Goal: Task Accomplishment & Management: Manage account settings

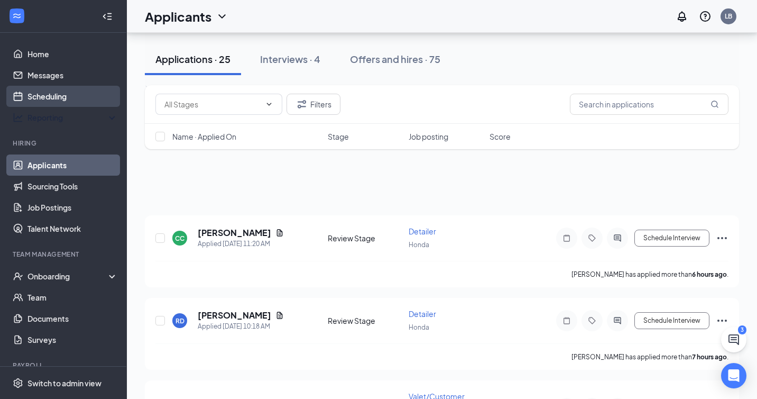
scroll to position [493, 0]
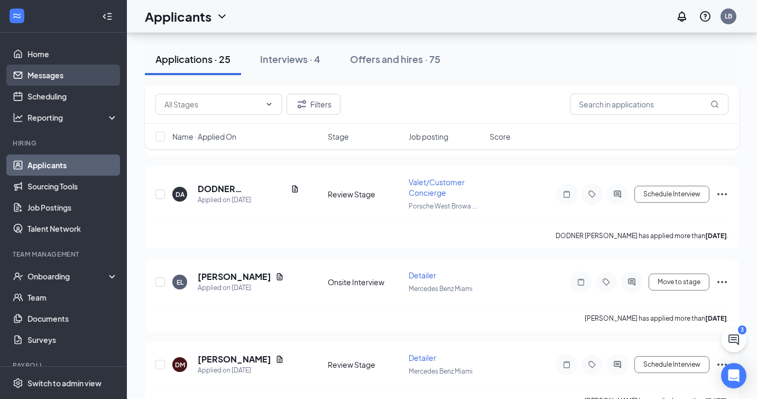
click at [64, 78] on link "Messages" at bounding box center [72, 74] width 90 height 21
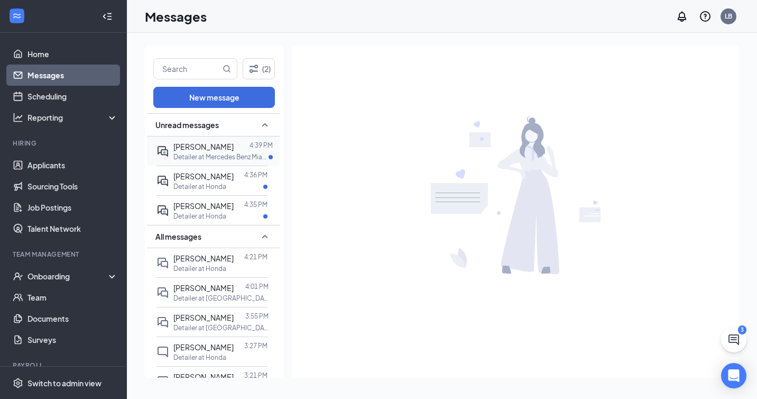
click at [239, 150] on div at bounding box center [242, 147] width 16 height 12
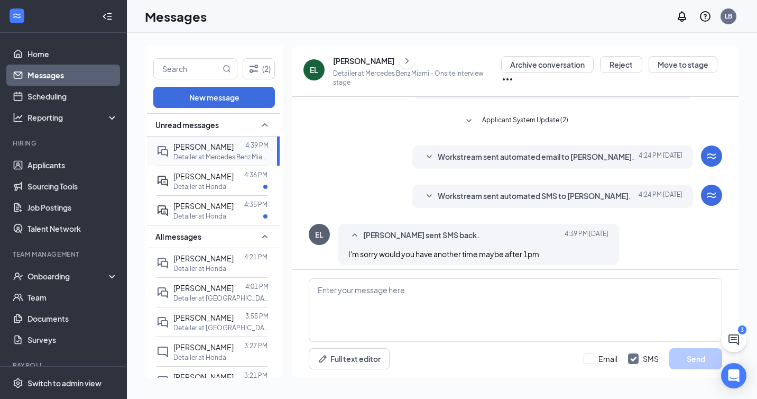
scroll to position [215, 0]
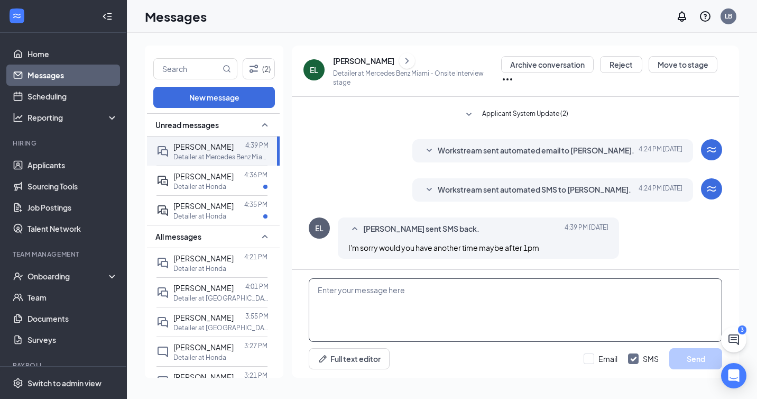
click at [450, 310] on textarea at bounding box center [515, 309] width 413 height 63
type textarea "M"
click at [413, 300] on textarea at bounding box center [515, 309] width 413 height 63
click at [384, 301] on textarea at bounding box center [515, 309] width 413 height 63
paste textarea "I know the posting is for [GEOGRAPHIC_DATA], but that position is no longer ava…"
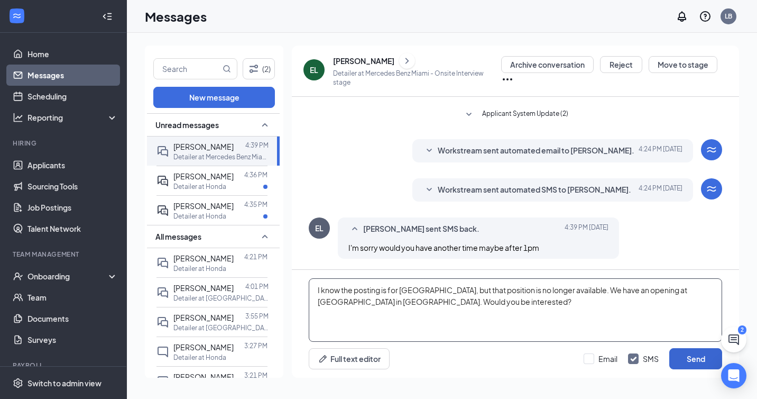
type textarea "I know the posting is for [GEOGRAPHIC_DATA], but that position is no longer ava…"
click at [691, 362] on button "Send" at bounding box center [695, 358] width 53 height 21
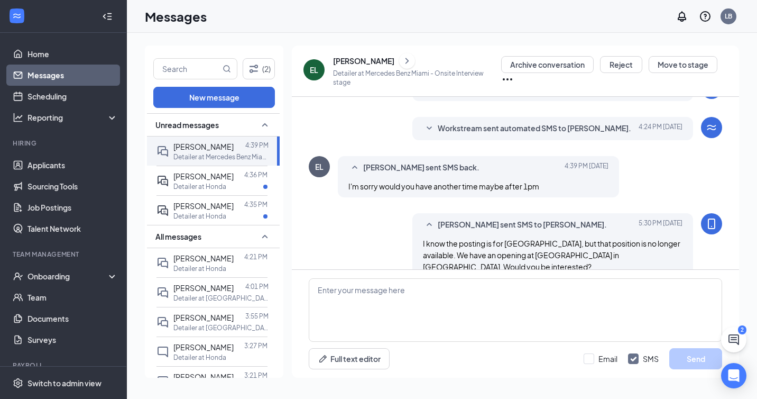
scroll to position [295, 0]
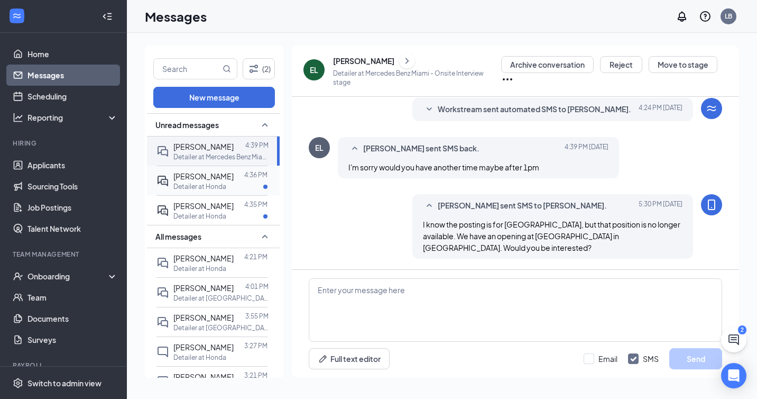
click at [232, 186] on div "Detailer at Honda" at bounding box center [220, 186] width 94 height 9
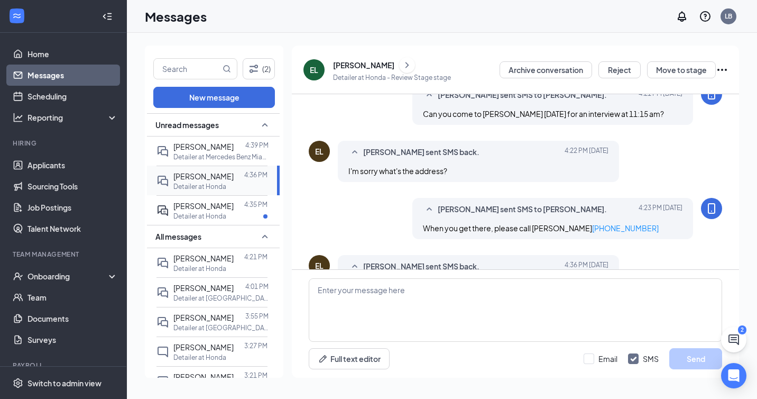
scroll to position [482, 0]
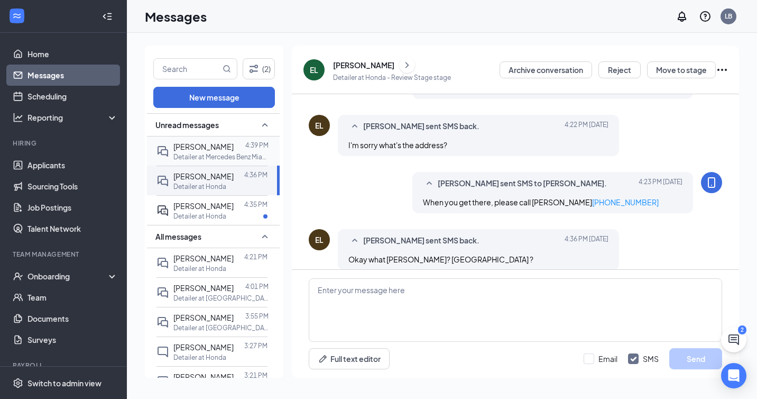
click at [234, 145] on div at bounding box center [240, 147] width 12 height 12
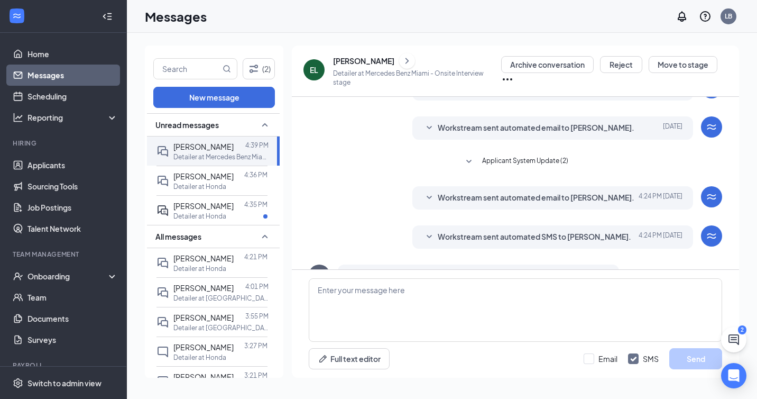
scroll to position [264, 0]
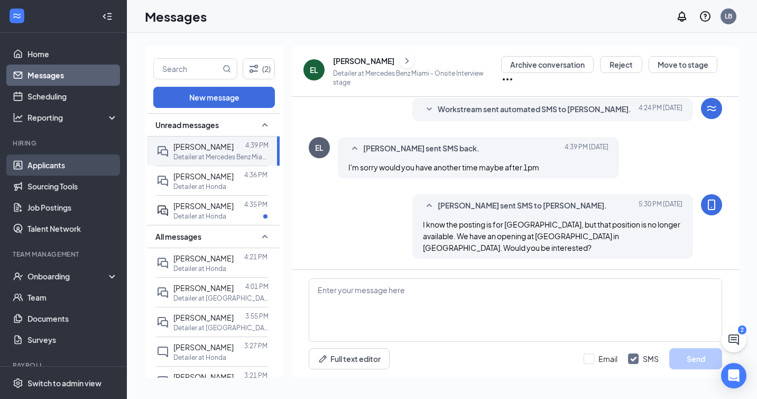
click at [62, 163] on link "Applicants" at bounding box center [72, 164] width 90 height 21
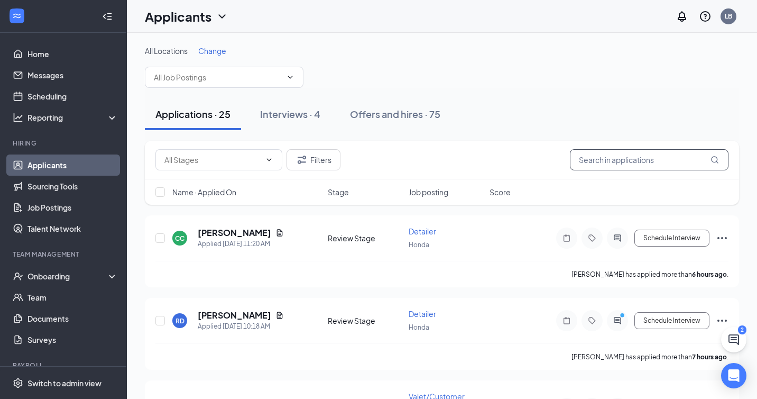
click at [670, 157] on input "text" at bounding box center [649, 159] width 159 height 21
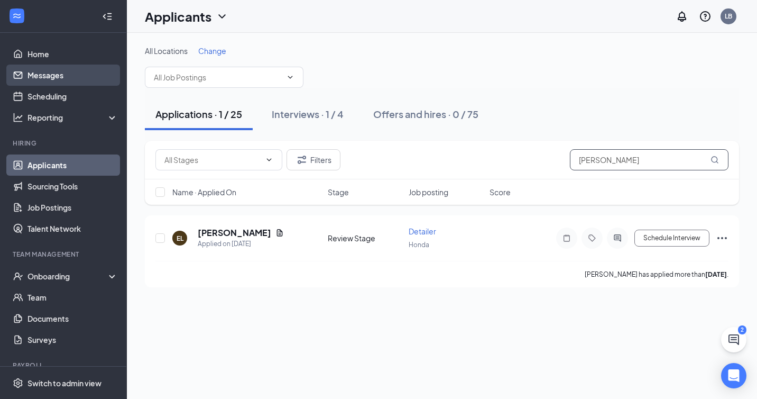
type input "[PERSON_NAME]"
click at [33, 73] on link "Messages" at bounding box center [72, 74] width 90 height 21
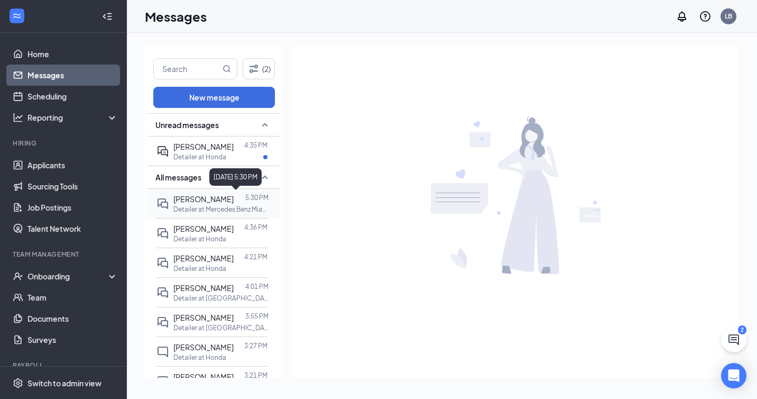
click at [243, 202] on div at bounding box center [240, 199] width 12 height 12
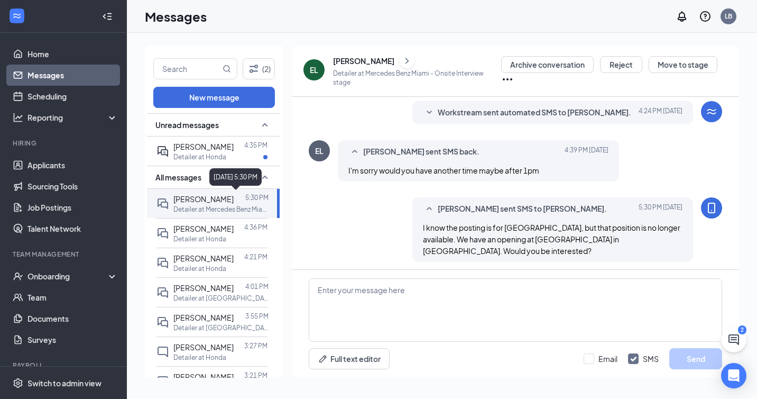
scroll to position [264, 0]
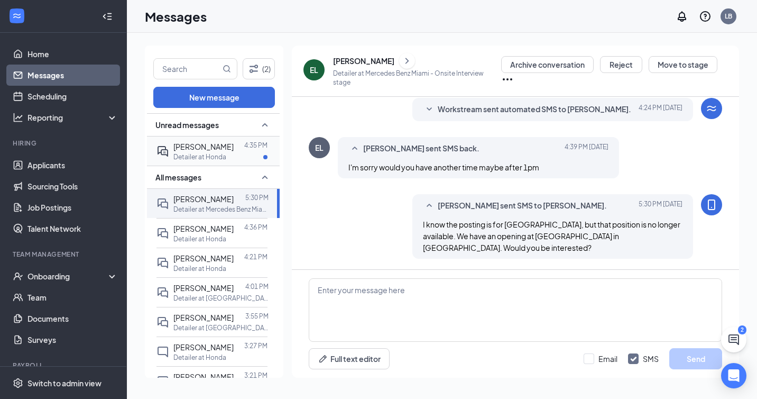
click at [231, 151] on div "[PERSON_NAME]" at bounding box center [203, 147] width 60 height 12
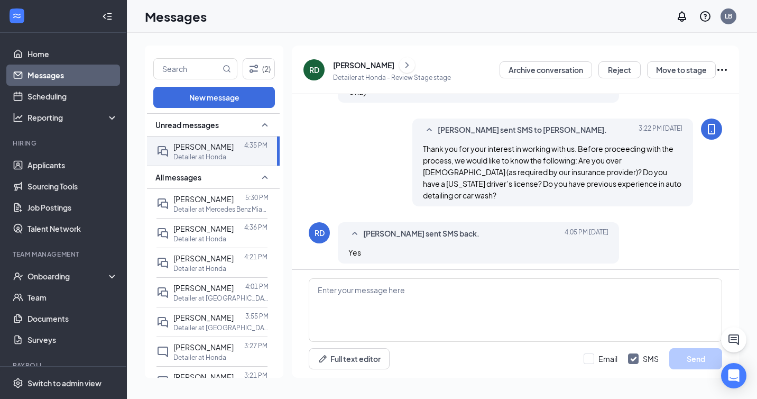
scroll to position [263, 0]
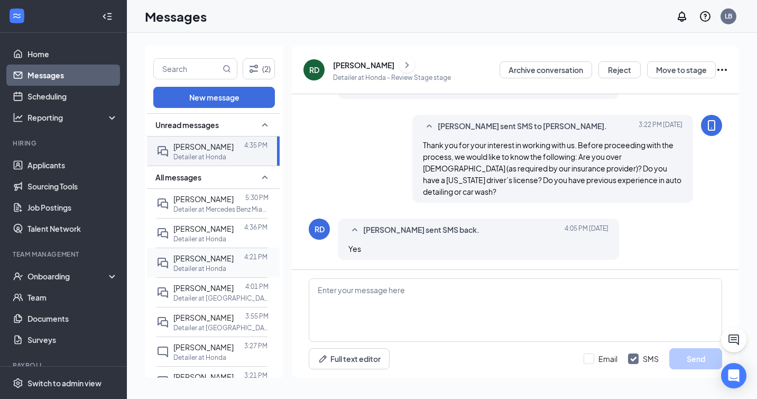
click at [241, 265] on div "Detailer at Honda" at bounding box center [220, 268] width 94 height 9
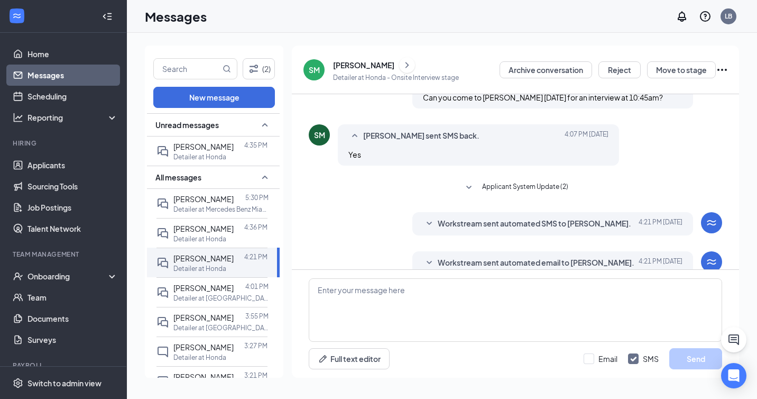
scroll to position [390, 0]
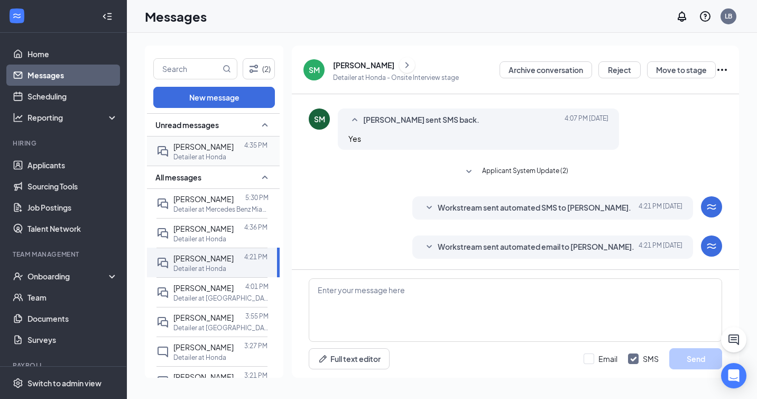
click at [242, 158] on div "Detailer at Honda" at bounding box center [220, 156] width 94 height 9
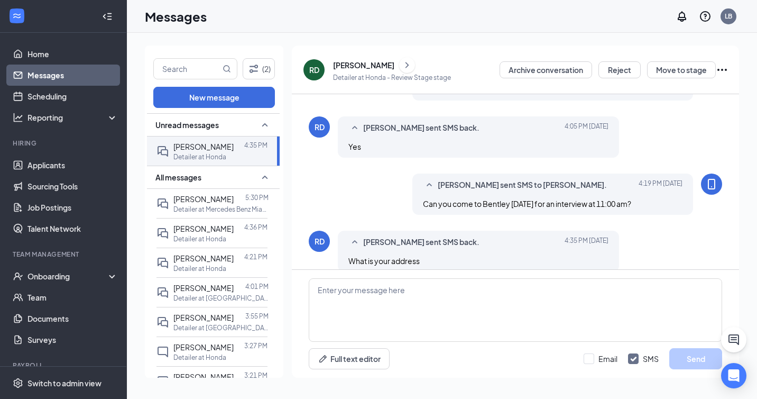
scroll to position [366, 0]
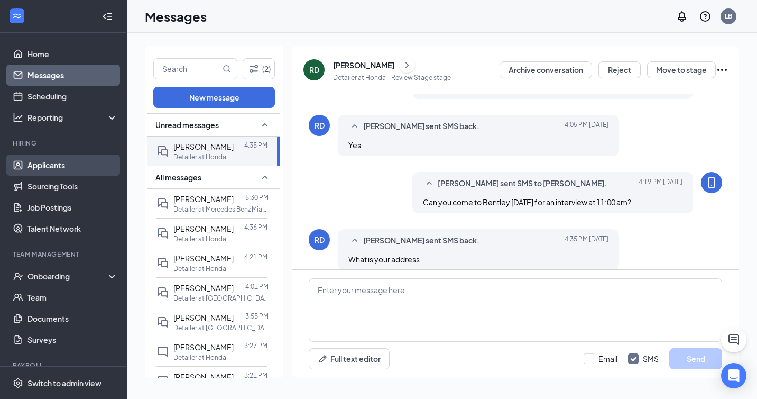
click at [54, 163] on link "Applicants" at bounding box center [72, 164] width 90 height 21
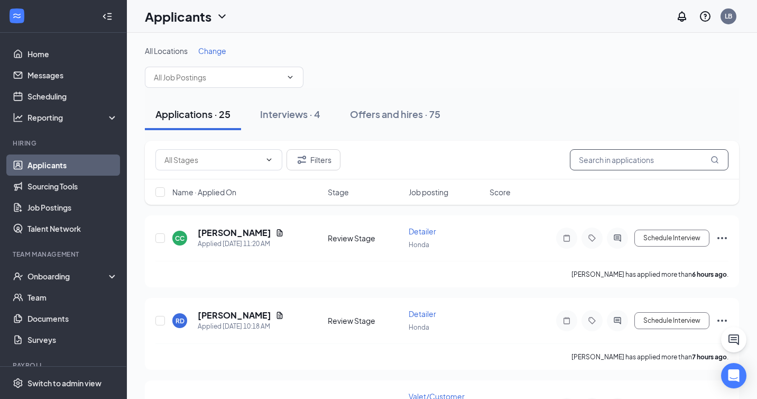
click at [596, 161] on input "text" at bounding box center [649, 159] width 159 height 21
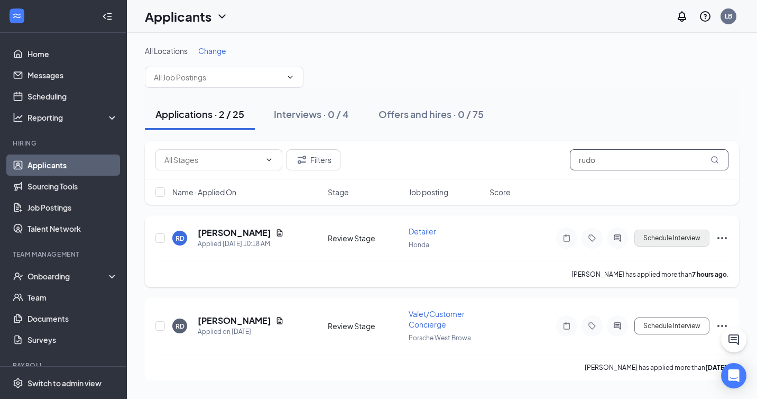
type input "rudo"
click at [671, 238] on button "Schedule Interview" at bounding box center [671, 237] width 75 height 17
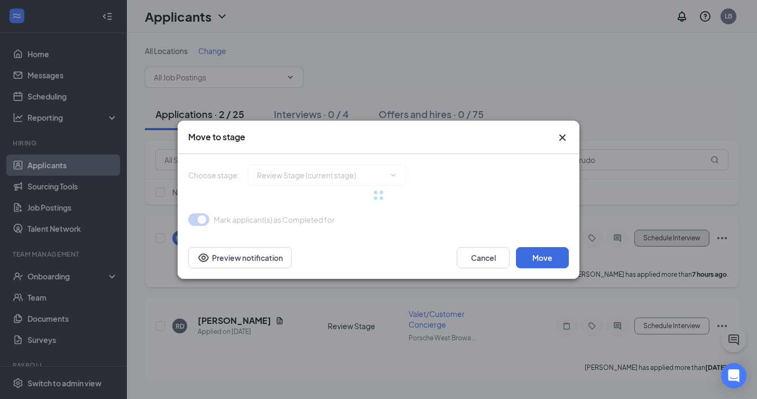
type input "Onsite Interview (next stage)"
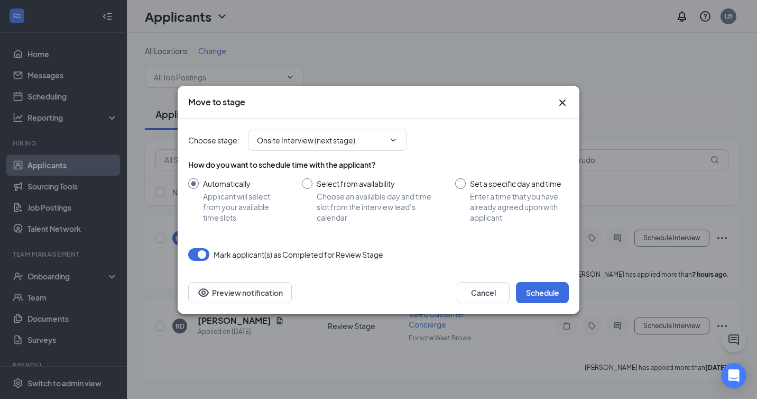
click at [561, 102] on icon "Cross" at bounding box center [562, 102] width 6 height 6
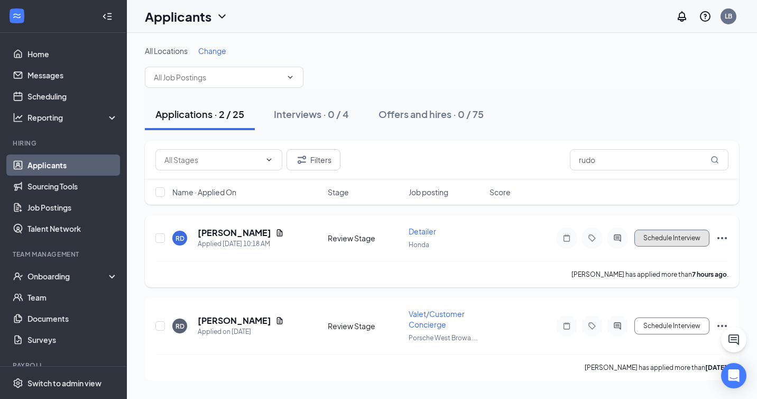
click at [674, 237] on button "Schedule Interview" at bounding box center [671, 237] width 75 height 17
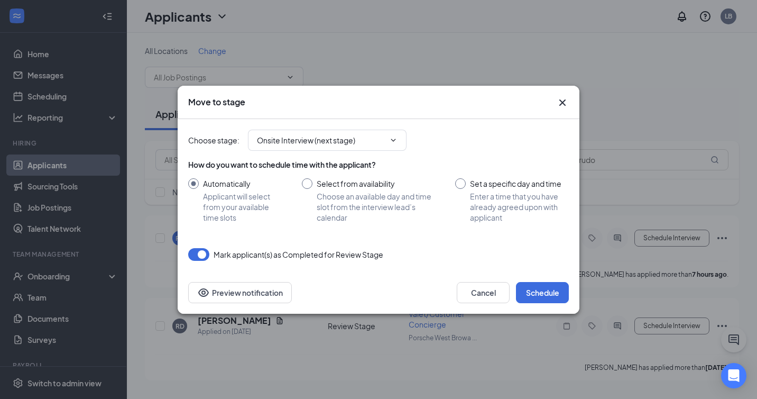
click at [461, 185] on input "Set a specific day and time Enter a time that you have already agreed upon with…" at bounding box center [512, 200] width 114 height 44
radio input "true"
radio input "false"
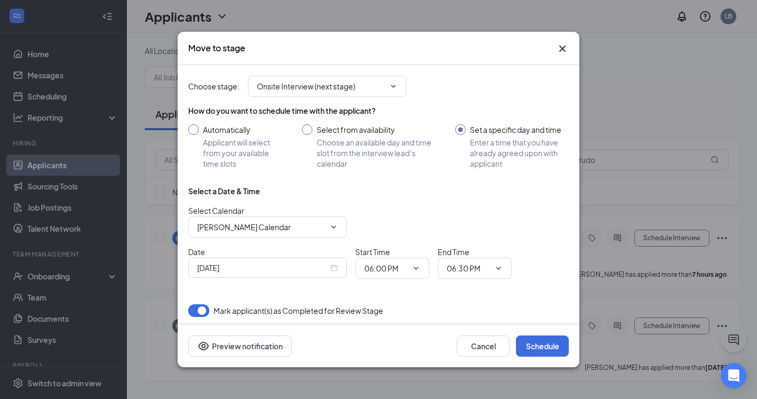
click at [329, 267] on div "[DATE]" at bounding box center [267, 268] width 141 height 12
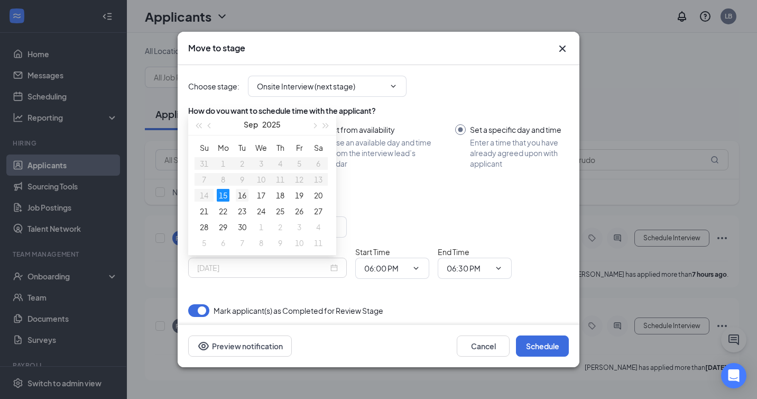
type input "[DATE]"
click at [244, 197] on div "16" at bounding box center [242, 195] width 13 height 13
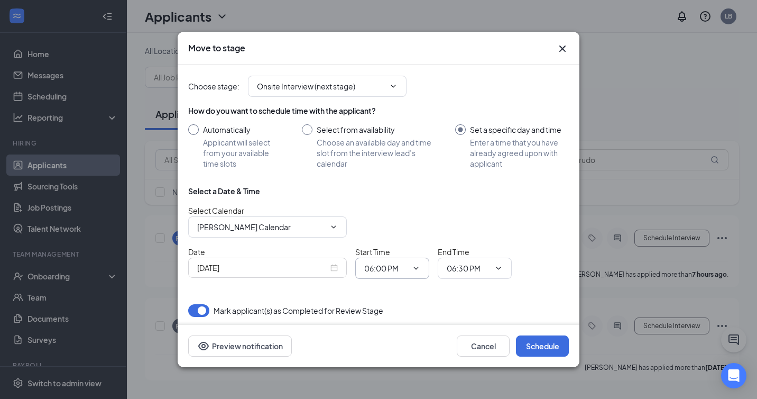
click at [394, 269] on input "06:00 PM" at bounding box center [385, 268] width 43 height 12
click at [392, 188] on div "11:00 AM" at bounding box center [388, 183] width 31 height 12
type input "11:00 AM"
click at [468, 269] on input "06:30 PM" at bounding box center [468, 268] width 43 height 12
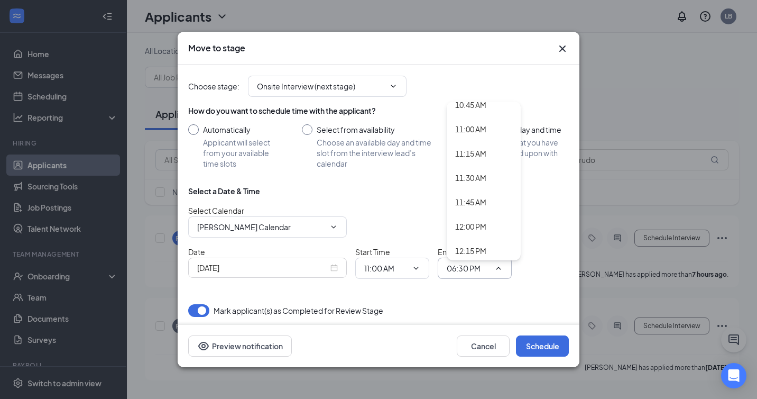
scroll to position [1055, 0]
click at [479, 158] on div "11:15 AM" at bounding box center [470, 153] width 31 height 12
type input "11:15 AM"
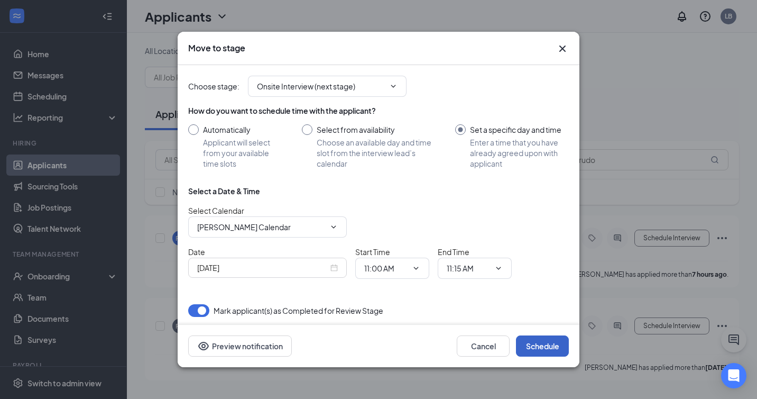
click at [550, 346] on button "Schedule" at bounding box center [542, 345] width 53 height 21
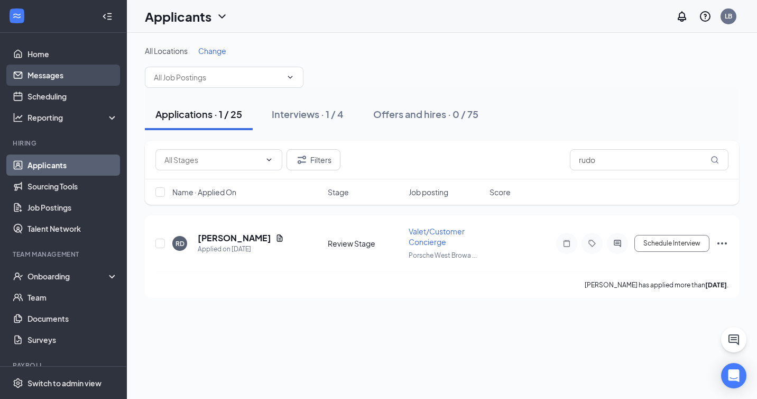
click at [64, 77] on link "Messages" at bounding box center [72, 74] width 90 height 21
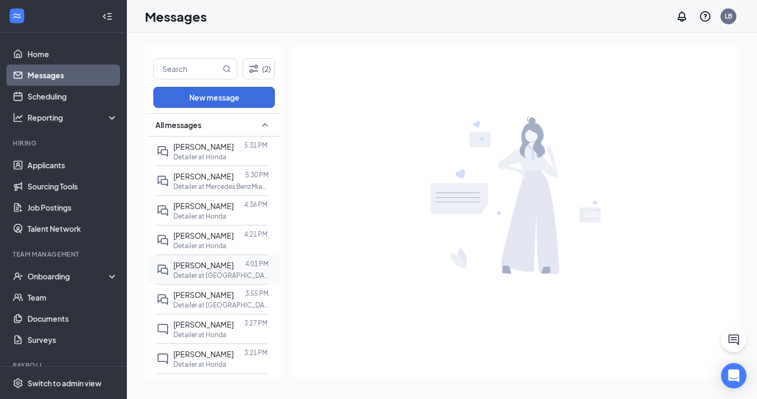
click at [228, 272] on p "Detailer at [GEOGRAPHIC_DATA]" at bounding box center [220, 275] width 95 height 9
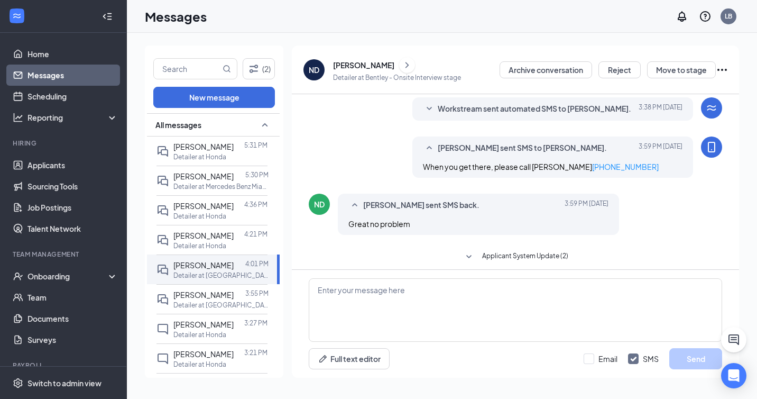
scroll to position [152, 0]
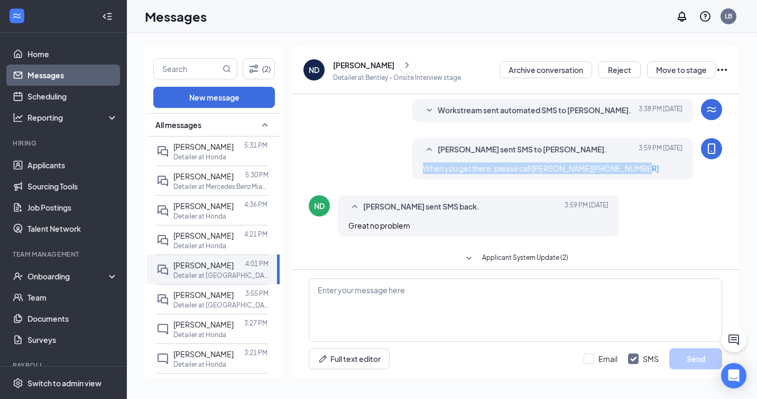
drag, startPoint x: 423, startPoint y: 168, endPoint x: 653, endPoint y: 165, distance: 230.5
click at [653, 165] on div "When you get there, please call [PERSON_NAME] [PHONE_NUMBER]" at bounding box center [553, 168] width 260 height 12
copy span "When you get there, please call [PERSON_NAME] [PHONE_NUMBER]"
click at [243, 155] on div "Detailer at Honda" at bounding box center [220, 156] width 94 height 9
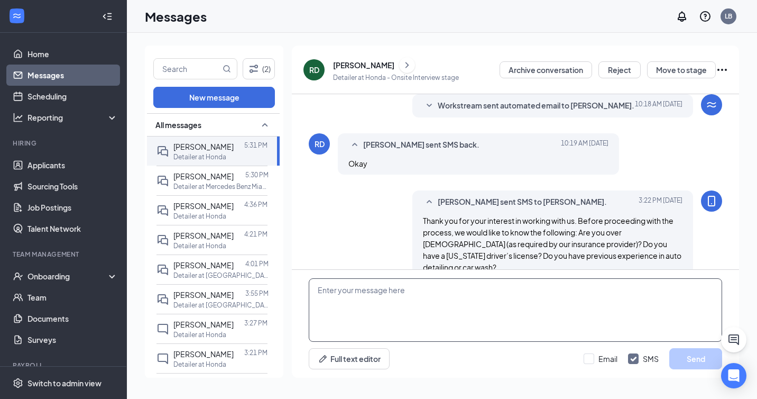
click at [361, 311] on textarea at bounding box center [515, 309] width 413 height 63
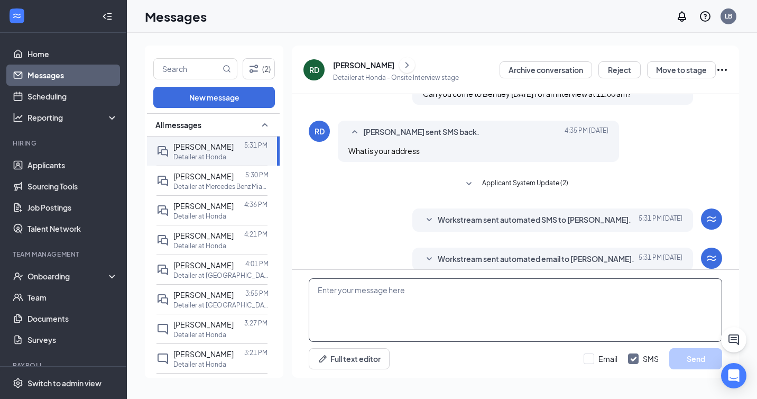
scroll to position [327, 0]
paste textarea "When you get there, please call [PERSON_NAME] [PHONE_NUMBER]"
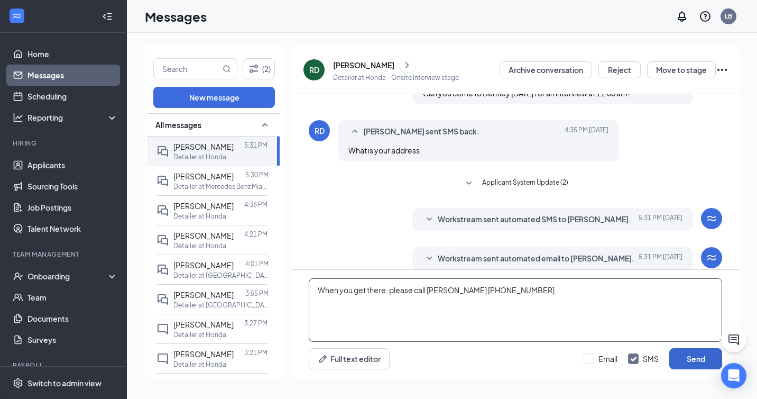
type textarea "When you get there, please call [PERSON_NAME] [PHONE_NUMBER]"
click at [695, 350] on button "Send" at bounding box center [695, 358] width 53 height 21
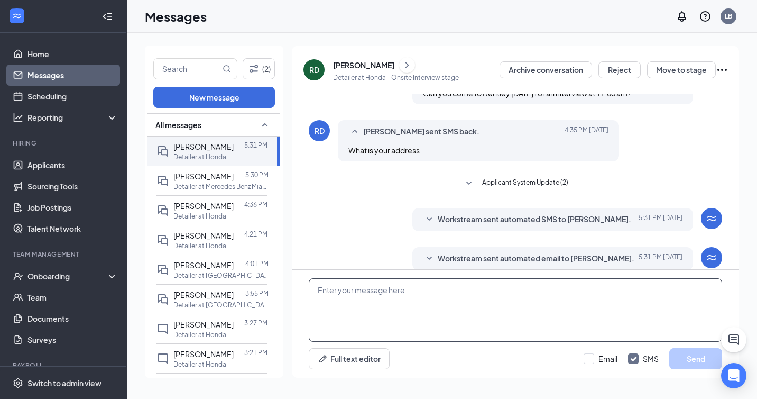
scroll to position [384, 0]
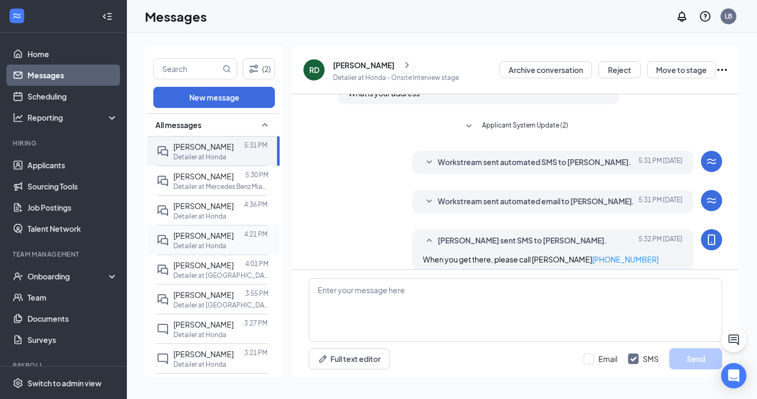
click at [237, 241] on div "Detailer at Honda" at bounding box center [220, 245] width 94 height 9
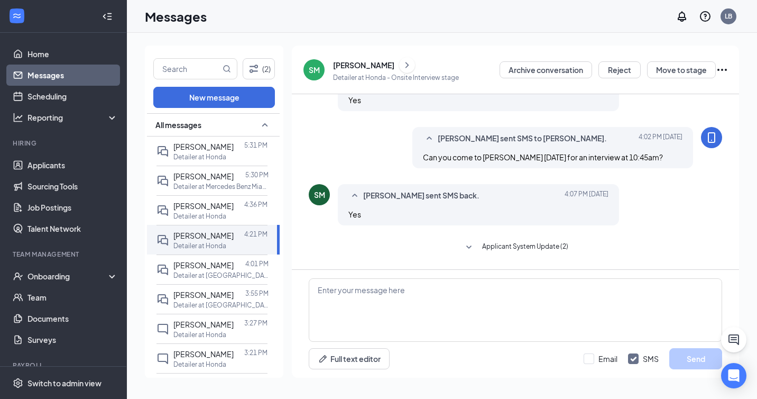
scroll to position [360, 0]
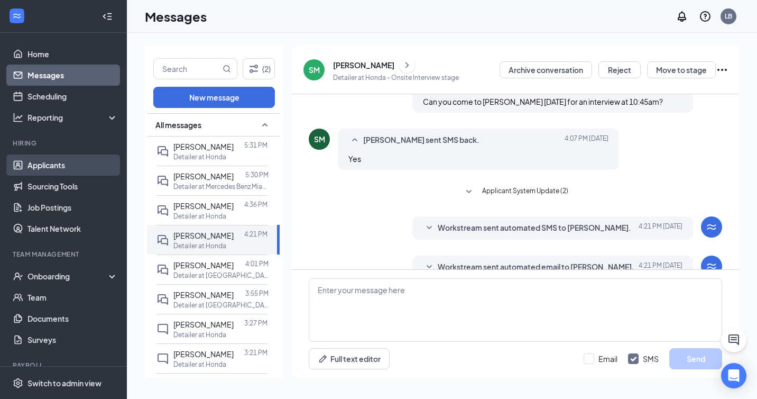
click at [90, 168] on link "Applicants" at bounding box center [72, 164] width 90 height 21
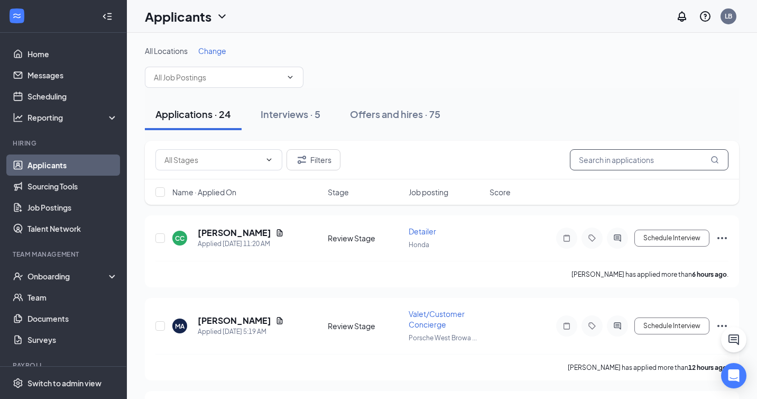
click at [618, 160] on input "text" at bounding box center [649, 159] width 159 height 21
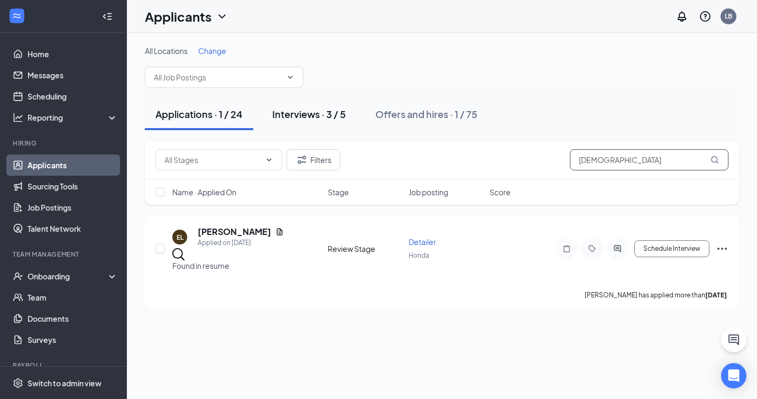
type input "[DEMOGRAPHIC_DATA]"
click at [303, 121] on button "Interviews · 3 / 5" at bounding box center [309, 114] width 95 height 32
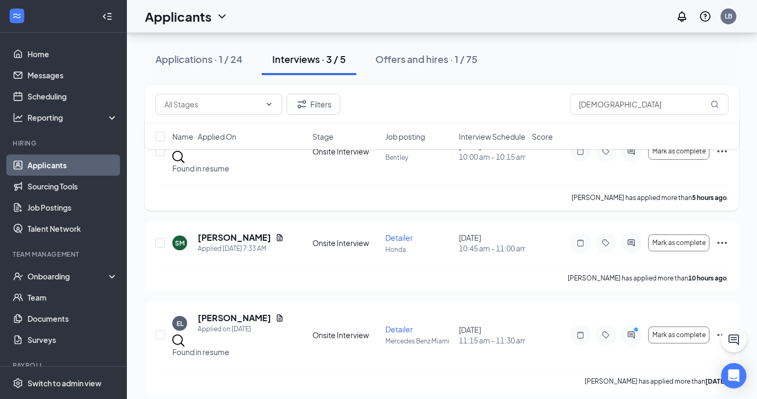
scroll to position [99, 0]
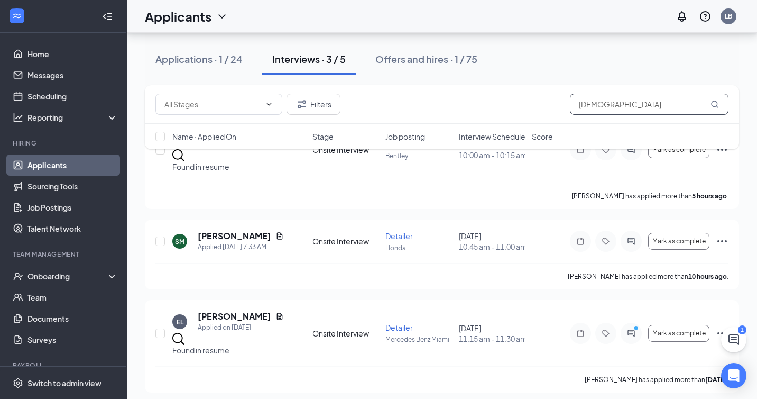
click at [603, 107] on input "[DEMOGRAPHIC_DATA]" at bounding box center [649, 104] width 159 height 21
type input "s"
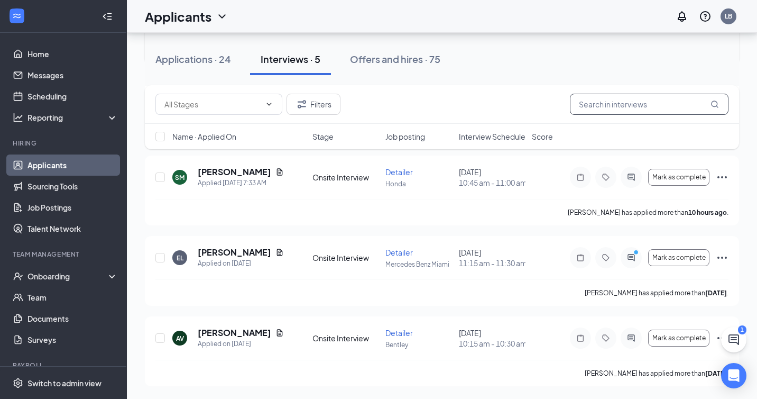
scroll to position [268, 0]
click at [632, 263] on div "Message applicant" at bounding box center [632, 274] width 66 height 22
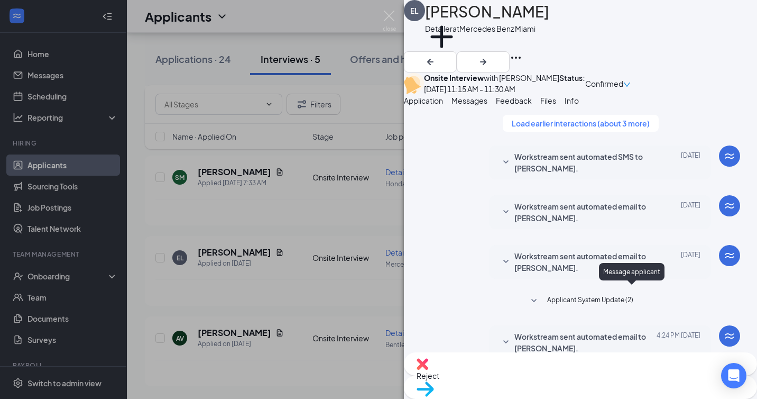
scroll to position [443, 0]
click at [443, 105] on span "Application" at bounding box center [423, 101] width 39 height 10
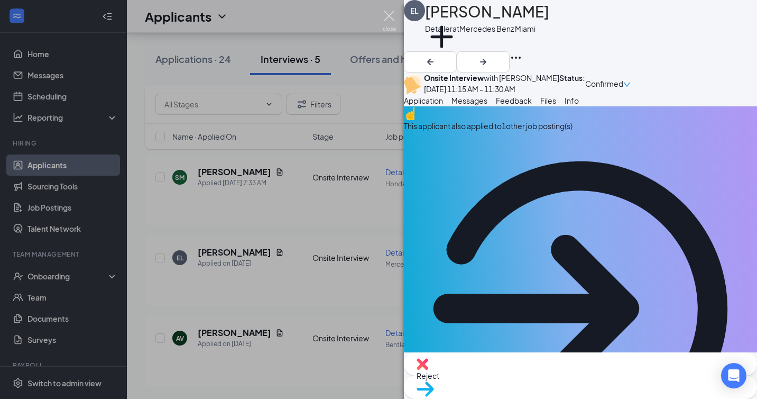
click at [389, 15] on img at bounding box center [389, 21] width 13 height 21
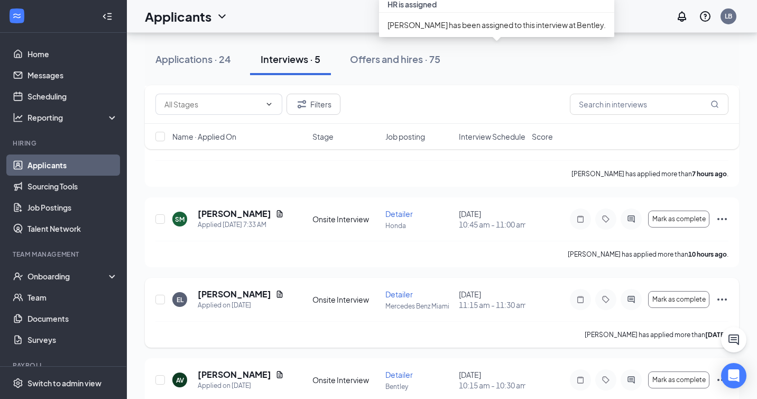
scroll to position [268, 0]
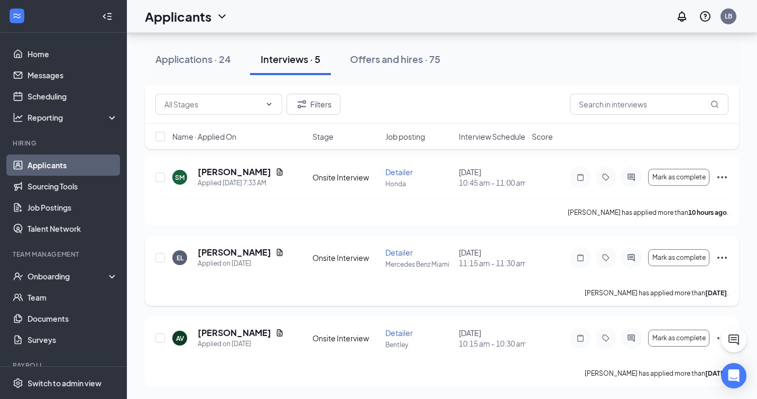
click at [725, 251] on icon "Ellipses" at bounding box center [722, 257] width 13 height 13
click at [592, 106] on input "text" at bounding box center [649, 104] width 159 height 21
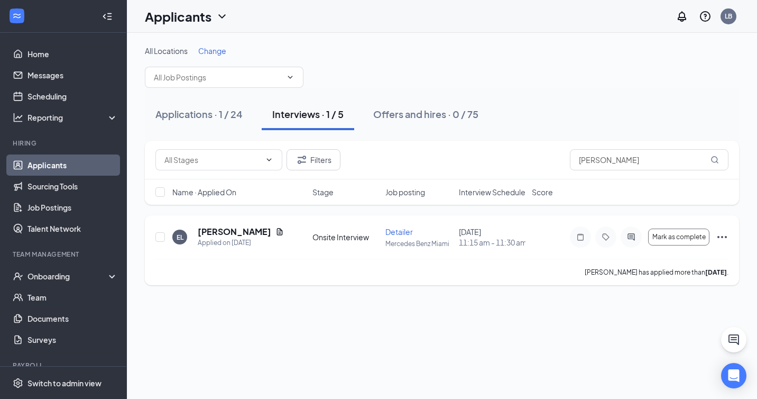
click at [726, 243] on icon "Ellipses" at bounding box center [722, 236] width 13 height 13
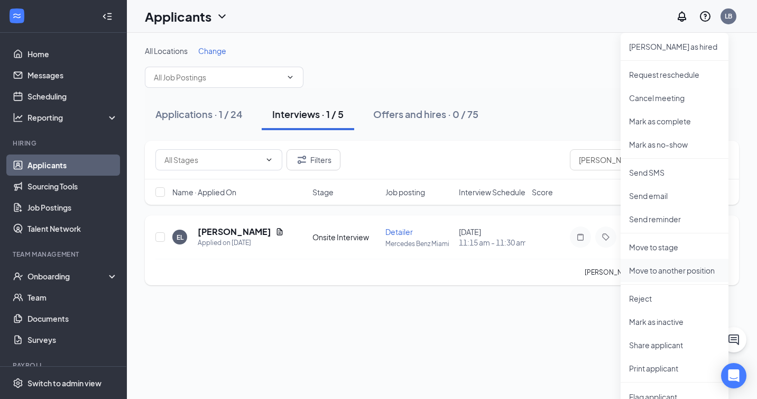
click at [713, 269] on p "Move to another position" at bounding box center [674, 270] width 91 height 11
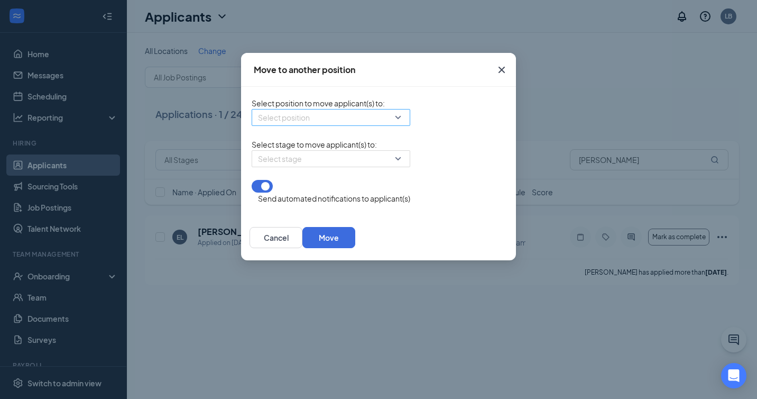
click at [327, 119] on input "search" at bounding box center [327, 117] width 139 height 16
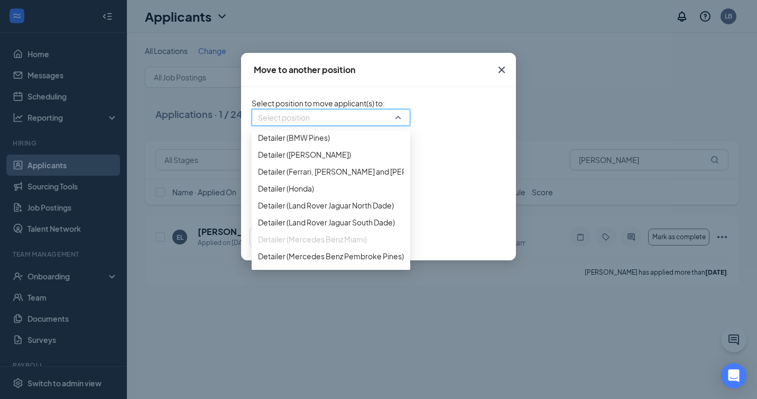
scroll to position [89, 0]
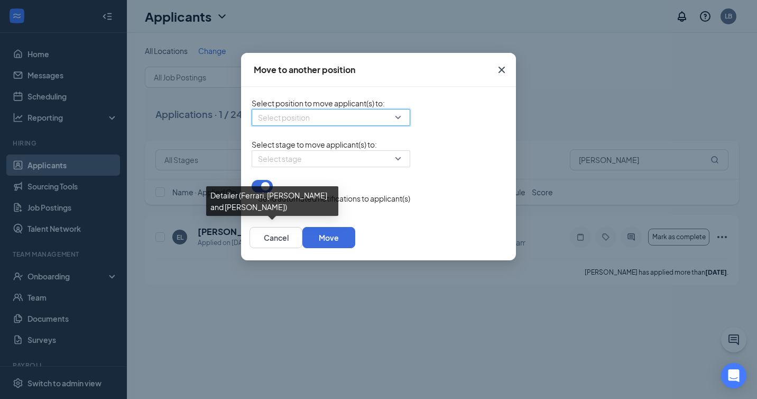
click at [278, 209] on div "Detailer (Ferrari, [PERSON_NAME] and [PERSON_NAME])" at bounding box center [272, 201] width 132 height 30
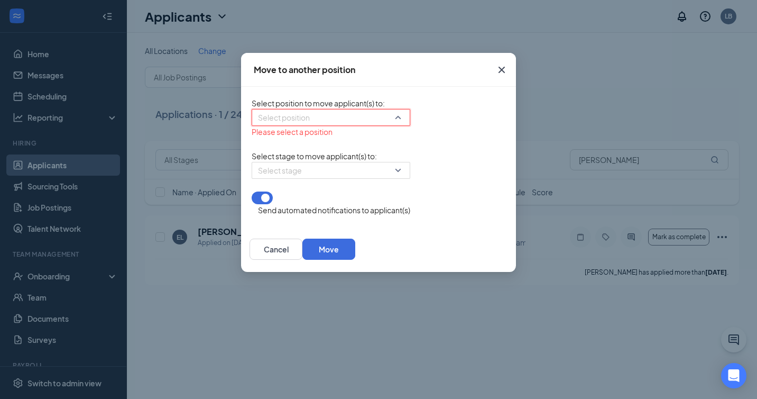
click at [334, 122] on div "Select position" at bounding box center [331, 117] width 159 height 17
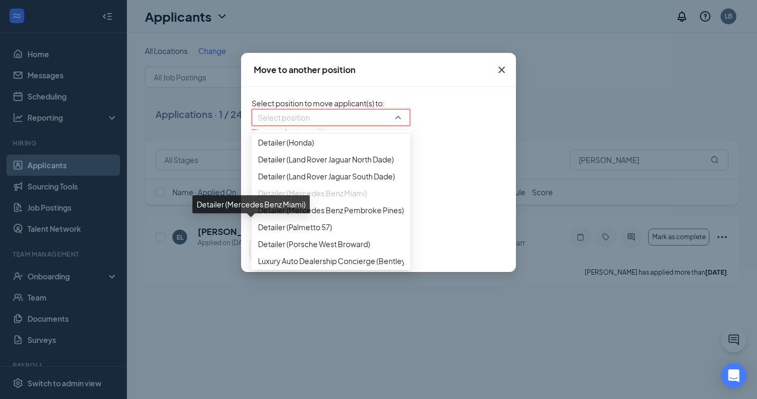
scroll to position [130, 0]
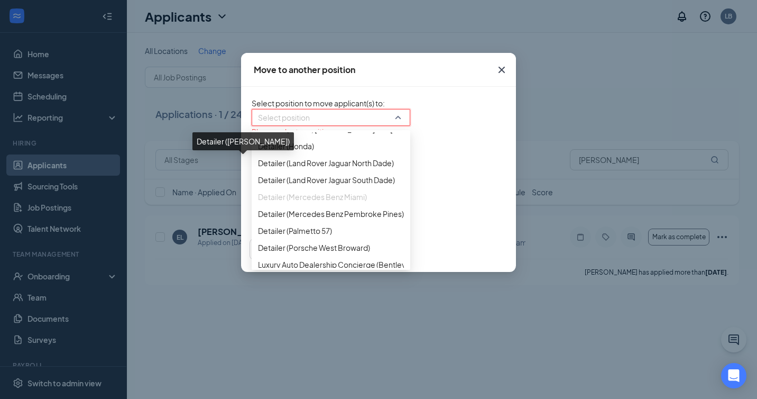
click at [258, 118] on span "Detailer ([PERSON_NAME])" at bounding box center [304, 112] width 93 height 12
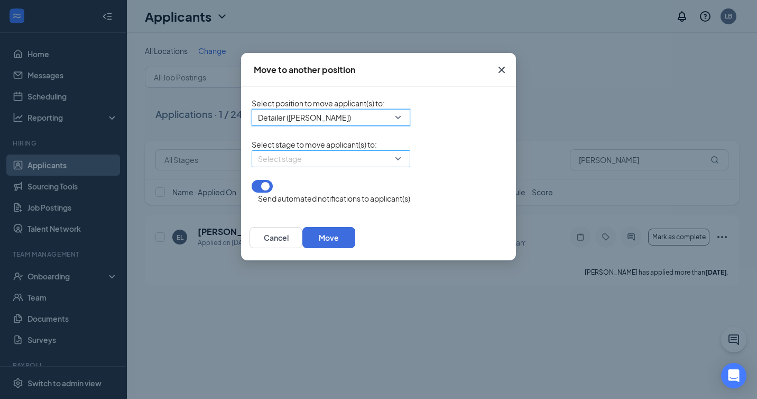
click at [258, 167] on input "search" at bounding box center [327, 159] width 139 height 16
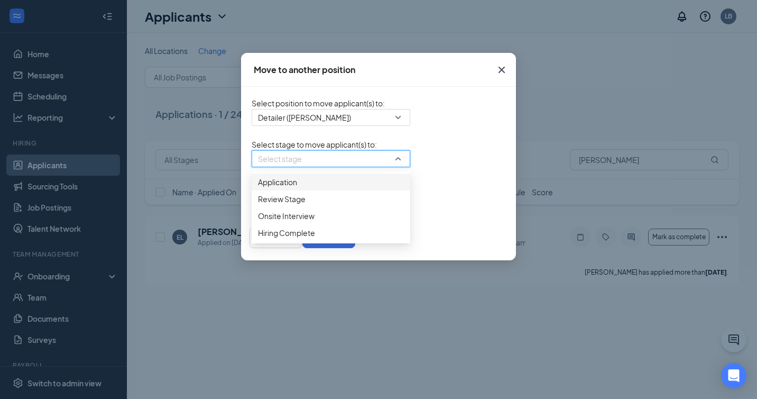
click at [258, 188] on span "Application" at bounding box center [277, 182] width 39 height 12
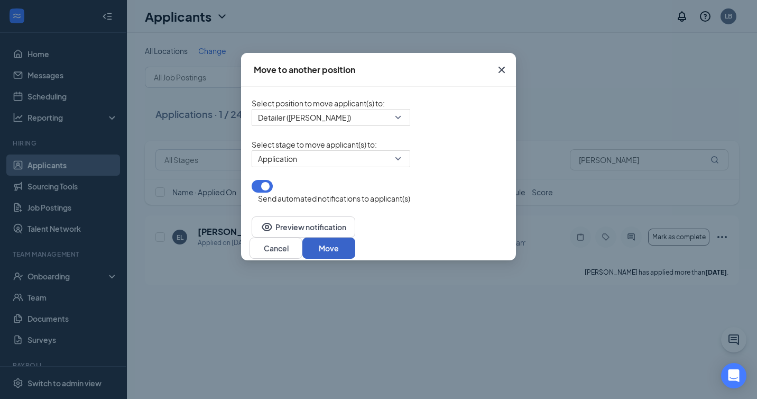
click at [355, 247] on button "Move" at bounding box center [328, 247] width 53 height 21
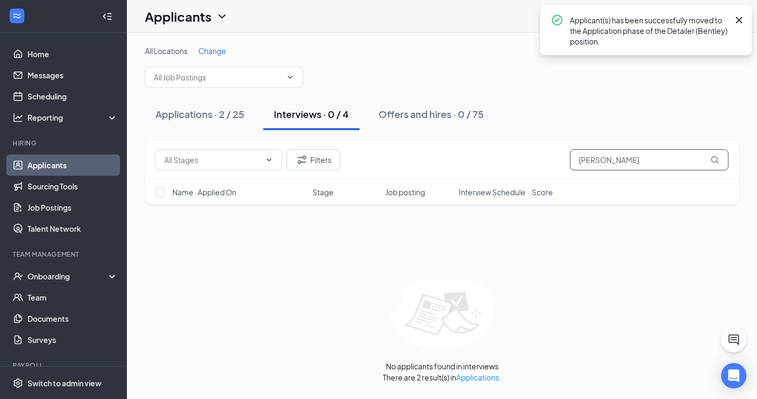
click at [634, 163] on input "[PERSON_NAME]" at bounding box center [649, 159] width 159 height 21
type input "e"
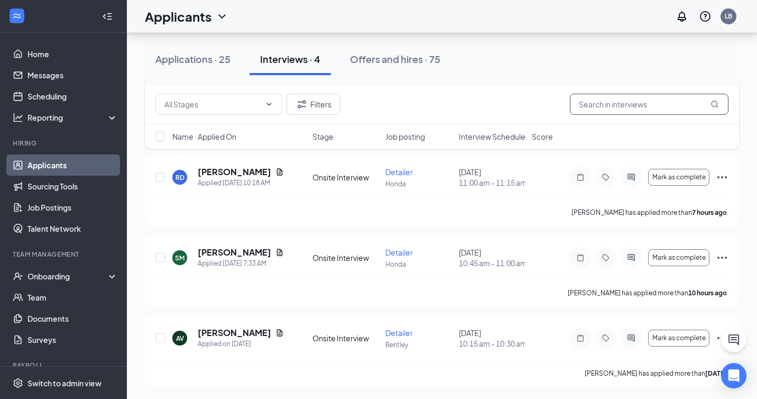
scroll to position [178, 0]
click at [196, 63] on div "Applications · 25" at bounding box center [192, 58] width 75 height 13
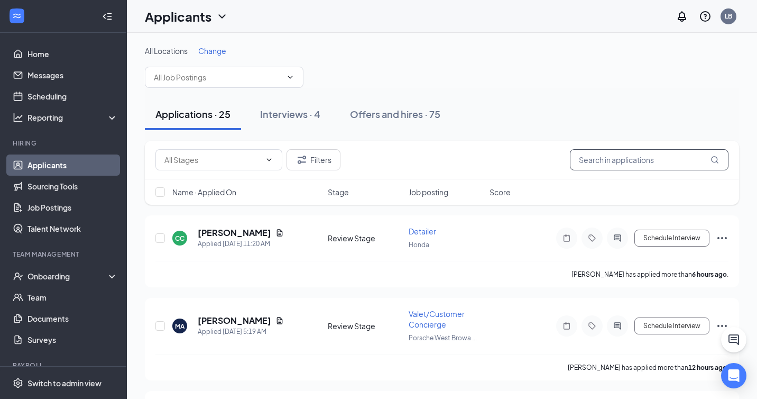
click at [624, 160] on input "text" at bounding box center [649, 159] width 159 height 21
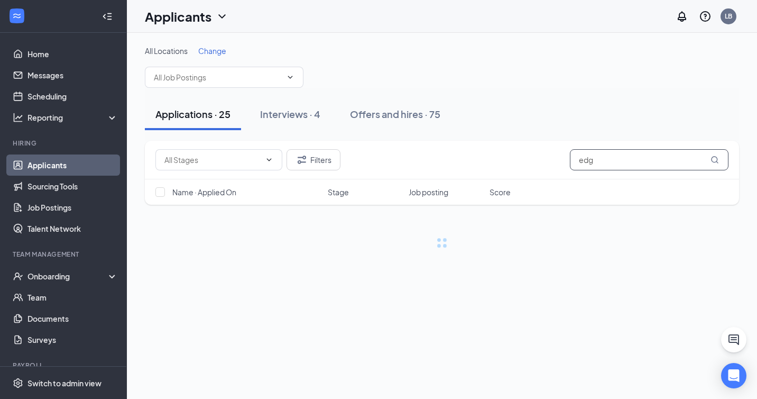
type input "edg"
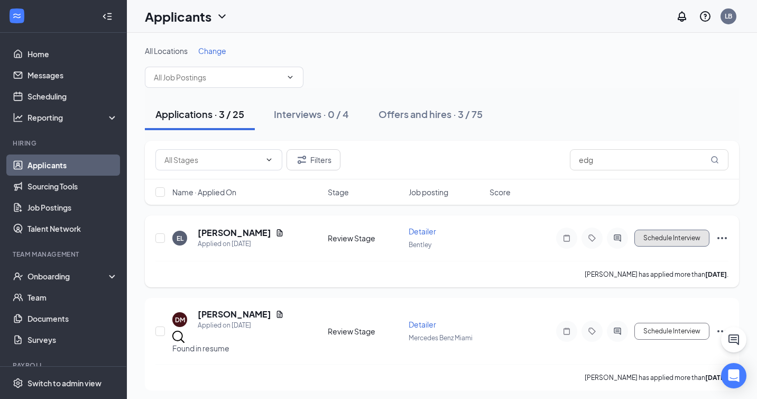
click at [658, 240] on button "Schedule Interview" at bounding box center [671, 237] width 75 height 17
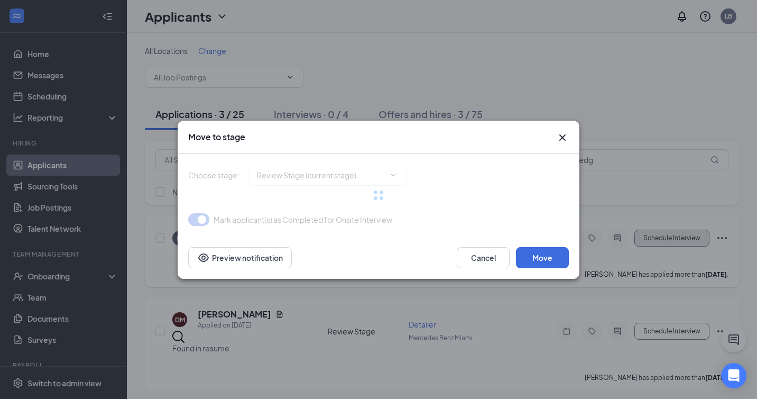
type input "Onsite Interview (next stage)"
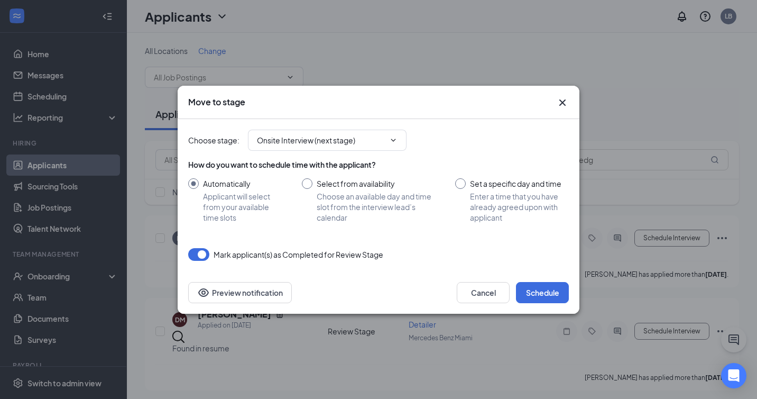
click at [462, 182] on input "Set a specific day and time Enter a time that you have already agreed upon with…" at bounding box center [512, 200] width 114 height 44
radio input "true"
radio input "false"
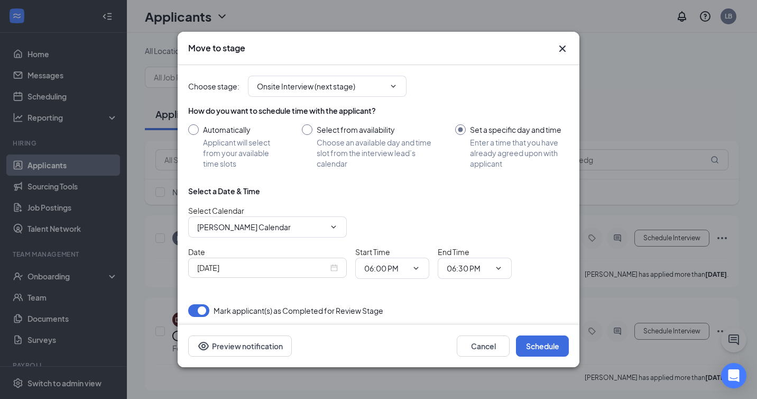
click at [334, 268] on div "[DATE]" at bounding box center [267, 268] width 141 height 12
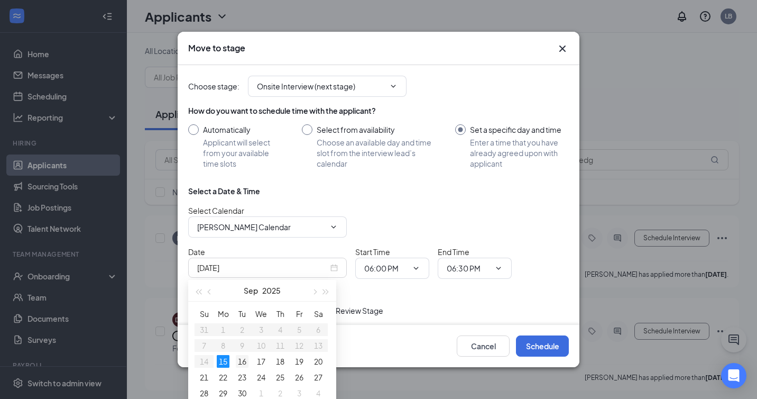
type input "[DATE]"
click at [243, 358] on div "16" at bounding box center [242, 361] width 13 height 13
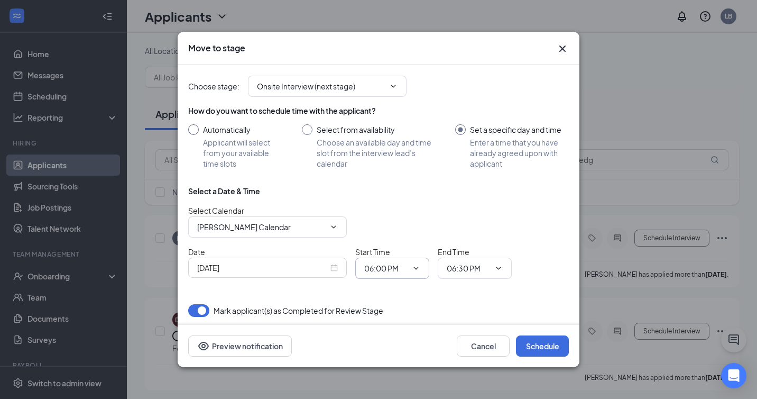
click at [405, 269] on input "06:00 PM" at bounding box center [385, 268] width 43 height 12
click at [399, 218] on div "11:00 AM" at bounding box center [388, 215] width 31 height 12
type input "11:00 AM"
click at [485, 272] on input "06:30 PM" at bounding box center [468, 268] width 43 height 12
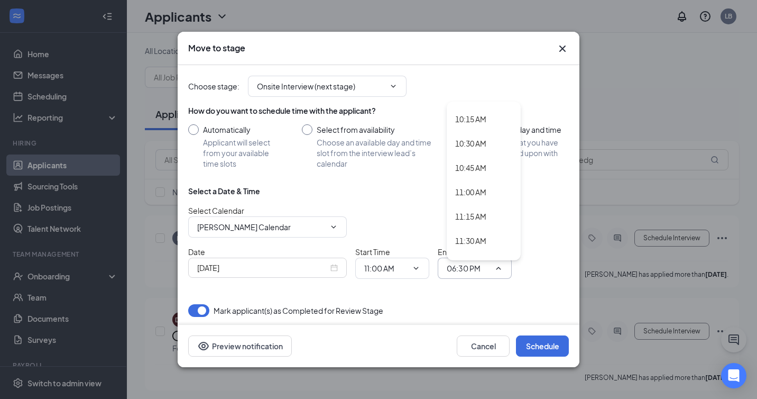
scroll to position [1045, 0]
click at [481, 167] on div "11:15 AM" at bounding box center [470, 164] width 31 height 12
type input "11:15 AM"
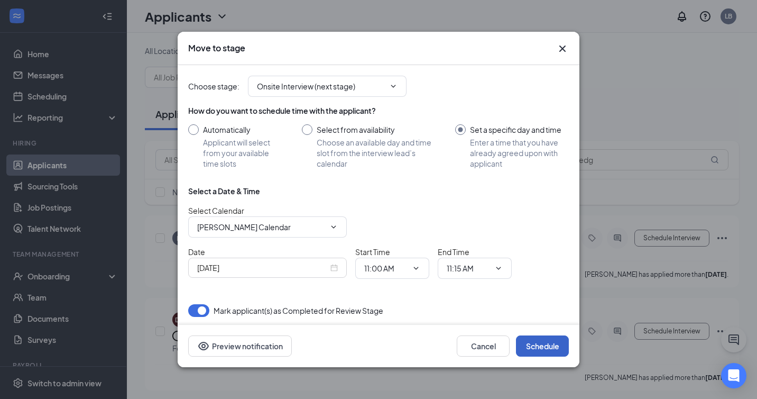
click at [546, 349] on button "Schedule" at bounding box center [542, 345] width 53 height 21
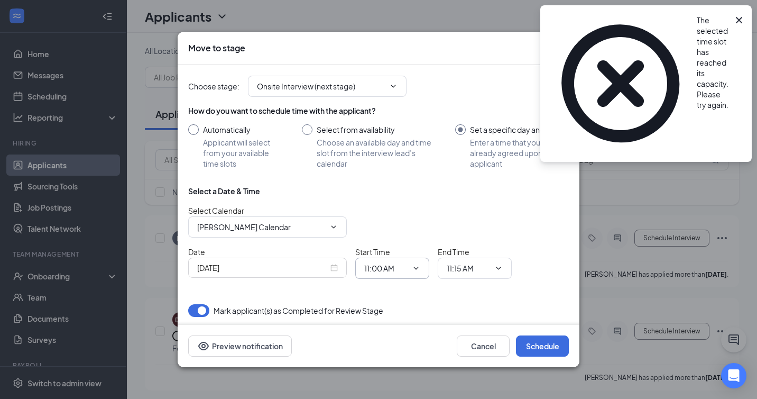
click at [413, 266] on icon "ChevronDown" at bounding box center [416, 268] width 8 height 8
click at [381, 269] on input "11:00 AM" at bounding box center [385, 268] width 43 height 12
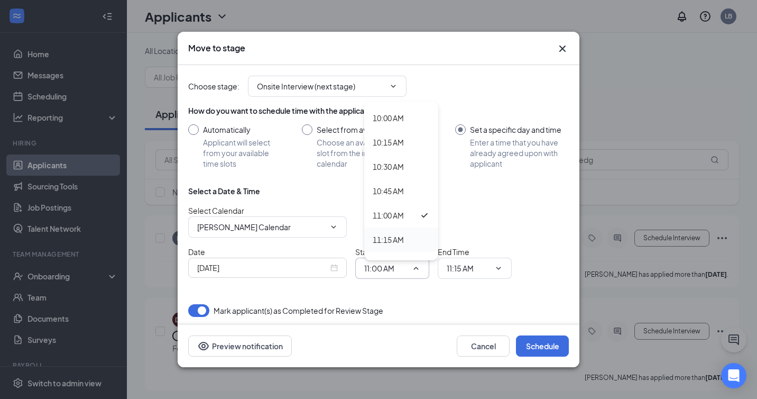
click at [390, 244] on div "11:15 AM" at bounding box center [388, 240] width 31 height 12
type input "11:15 AM"
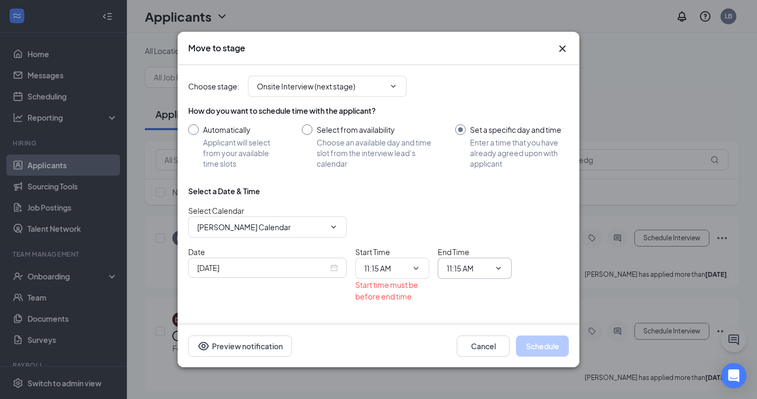
click at [460, 267] on input "11:15 AM" at bounding box center [468, 268] width 43 height 12
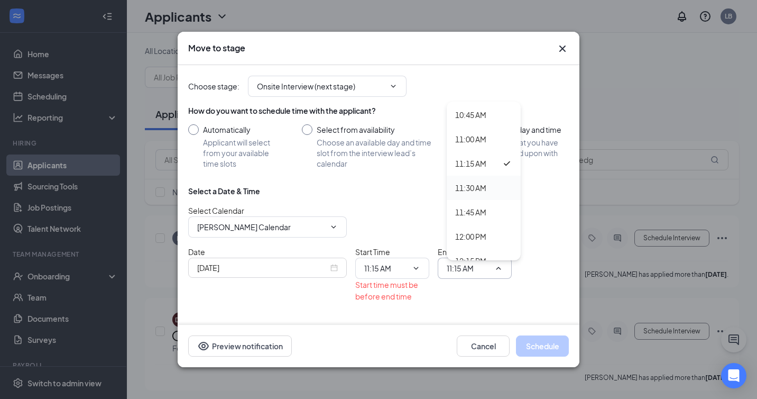
click at [477, 190] on div "11:30 AM" at bounding box center [470, 188] width 31 height 12
type input "11:30 AM"
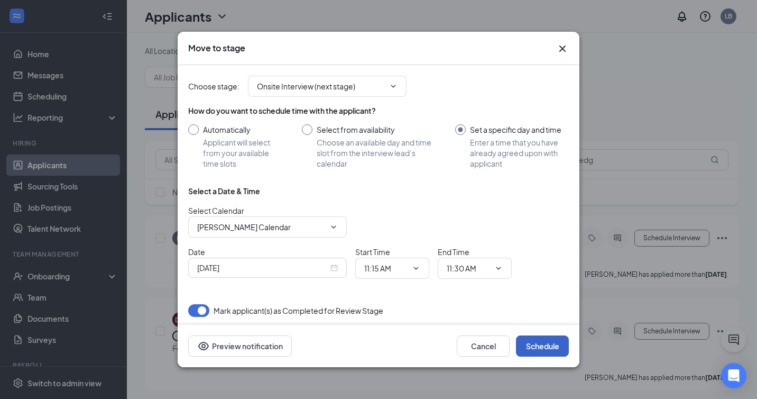
click at [538, 347] on button "Schedule" at bounding box center [542, 345] width 53 height 21
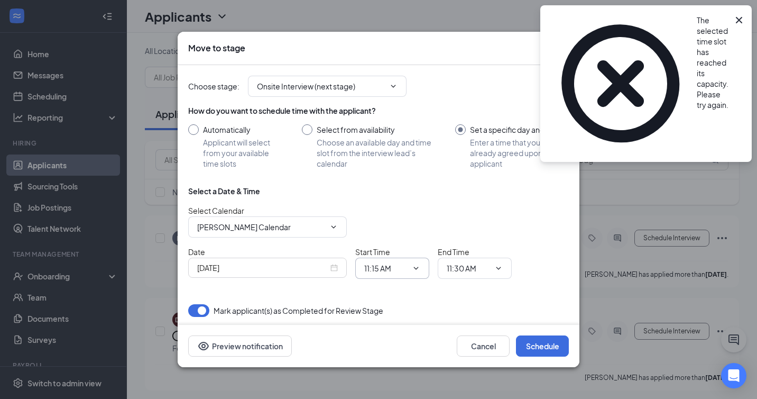
click at [400, 267] on input "11:15 AM" at bounding box center [385, 268] width 43 height 12
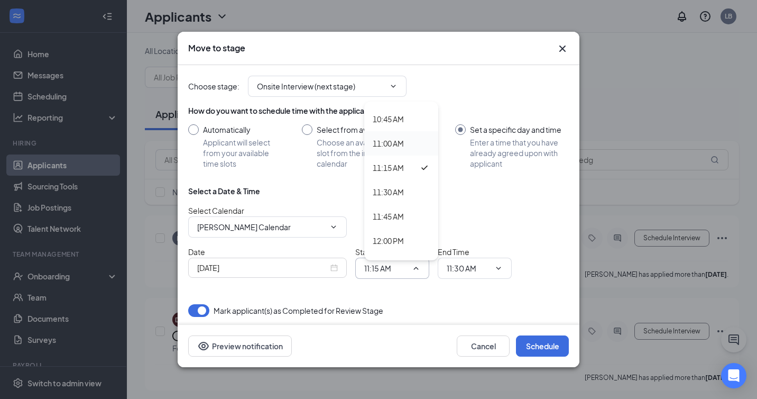
scroll to position [1041, 0]
click at [392, 196] on div "11:30 AM" at bounding box center [388, 191] width 31 height 12
type input "11:30 AM"
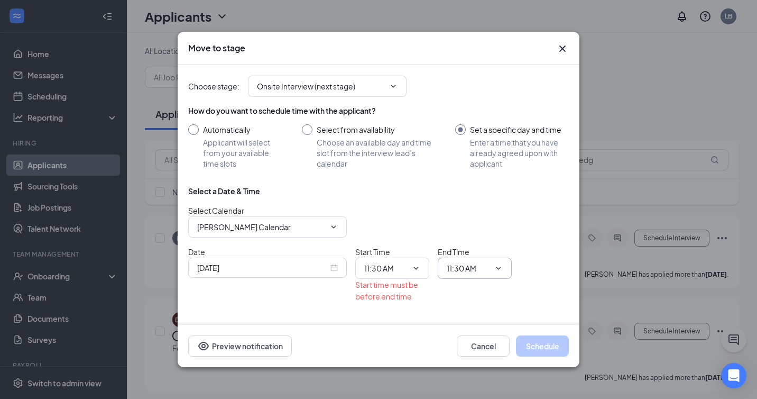
click at [464, 266] on input "11:30 AM" at bounding box center [468, 268] width 43 height 12
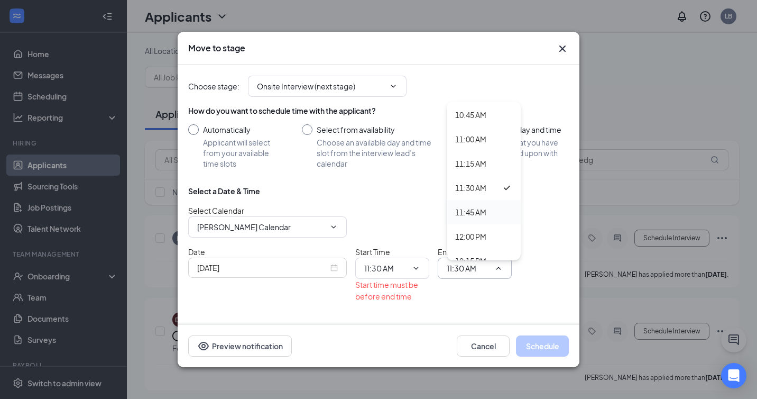
click at [479, 213] on div "11:45 AM" at bounding box center [470, 212] width 31 height 12
type input "11:45 AM"
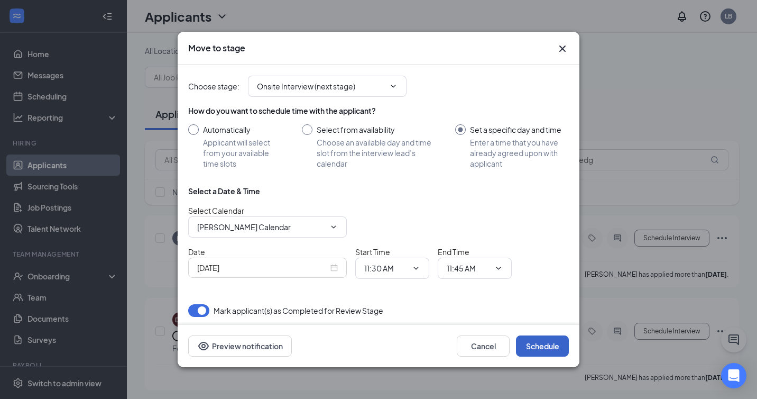
click at [534, 343] on button "Schedule" at bounding box center [542, 345] width 53 height 21
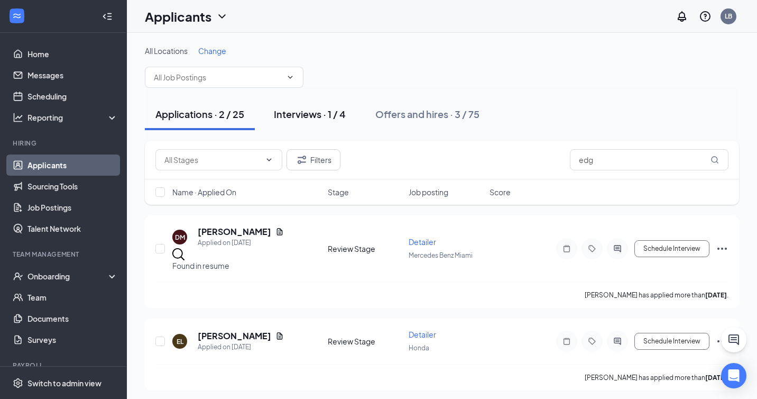
click at [313, 114] on div "Interviews · 1 / 4" at bounding box center [310, 113] width 72 height 13
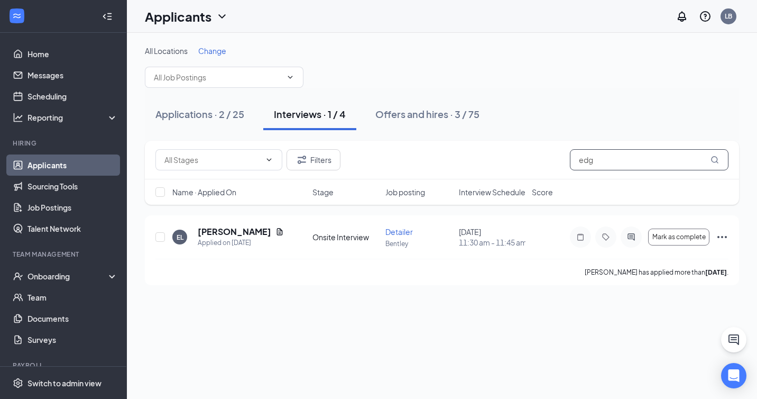
click at [606, 163] on input "edg" at bounding box center [649, 159] width 159 height 21
type input "e"
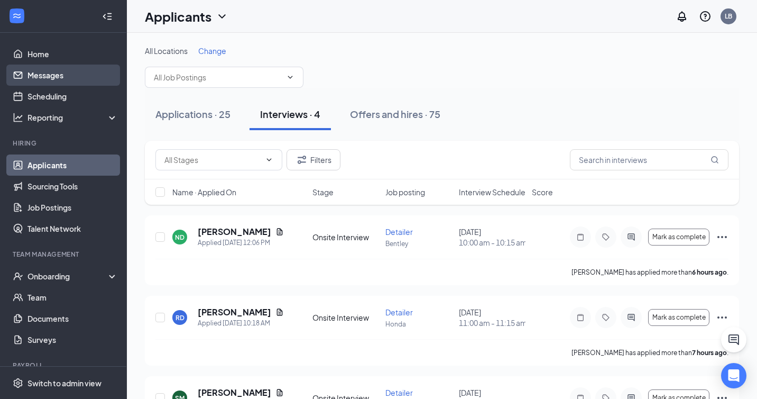
click at [69, 76] on link "Messages" at bounding box center [72, 74] width 90 height 21
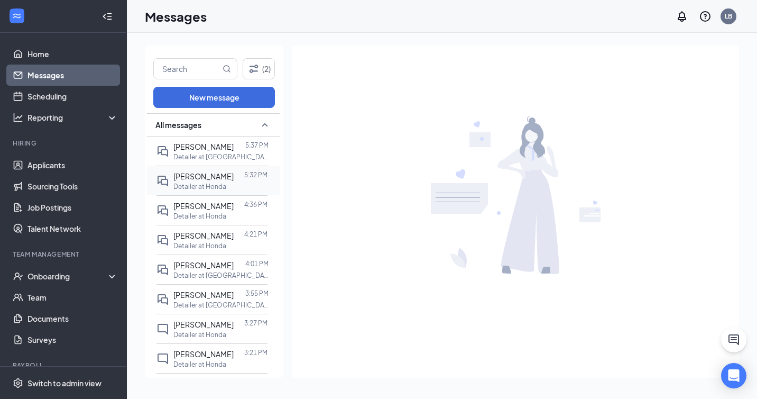
click at [160, 186] on icon "DoubleChat" at bounding box center [162, 180] width 13 height 13
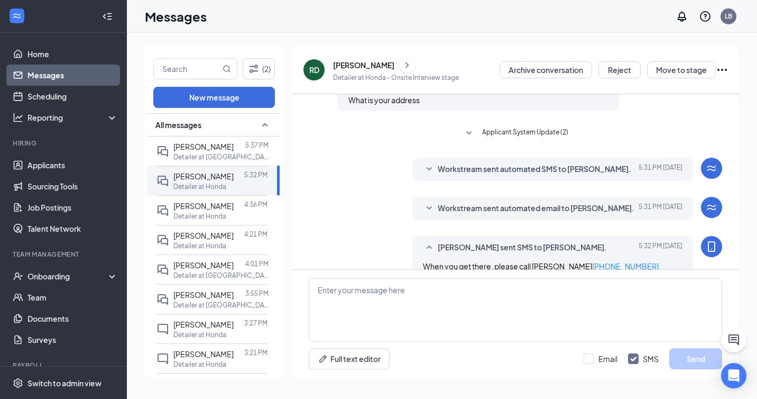
scroll to position [345, 0]
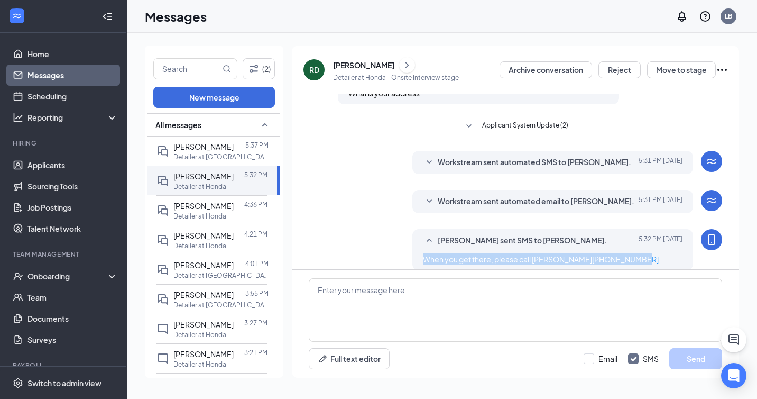
drag, startPoint x: 424, startPoint y: 247, endPoint x: 642, endPoint y: 251, distance: 218.4
click at [642, 253] on div "When you get there, please call [PERSON_NAME] [PHONE_NUMBER]" at bounding box center [553, 259] width 260 height 12
copy span "When you get there, please call [PERSON_NAME] [PHONE_NUMBER]"
click at [247, 152] on div "Detailer at [GEOGRAPHIC_DATA]" at bounding box center [220, 156] width 95 height 9
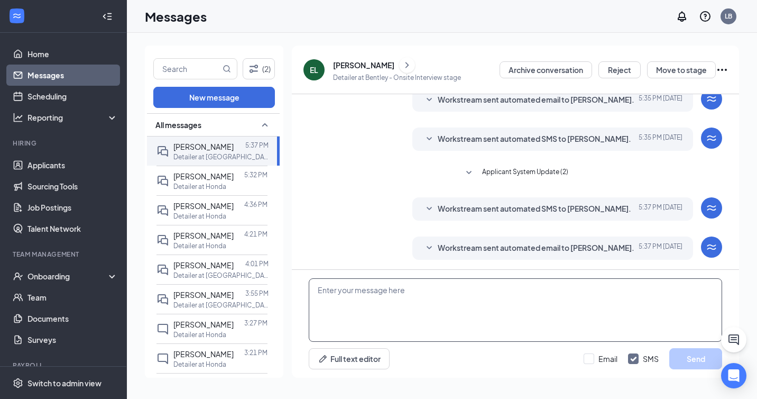
scroll to position [155, 0]
click at [385, 324] on textarea at bounding box center [515, 309] width 413 height 63
paste textarea "When you get there, please call [PERSON_NAME] [PHONE_NUMBER]"
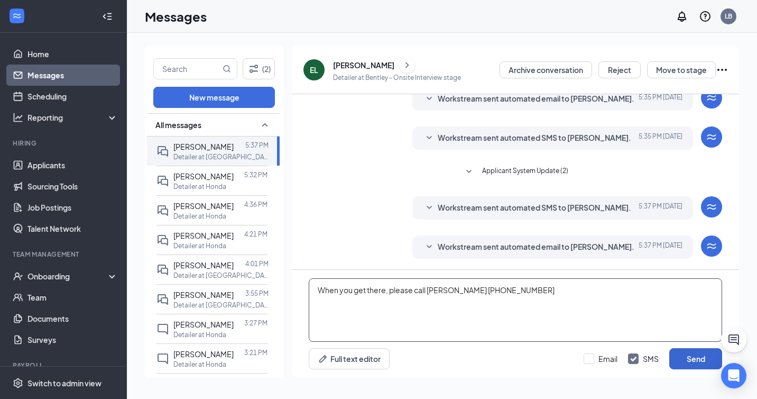
type textarea "When you get there, please call [PERSON_NAME] [PHONE_NUMBER]"
click at [704, 356] on button "Send" at bounding box center [695, 358] width 53 height 21
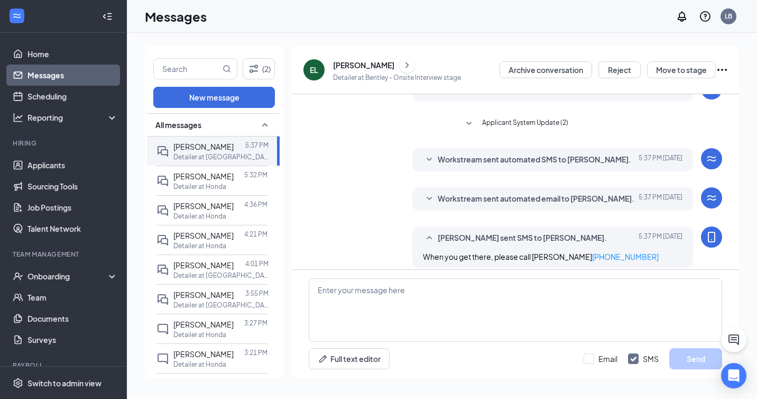
scroll to position [212, 0]
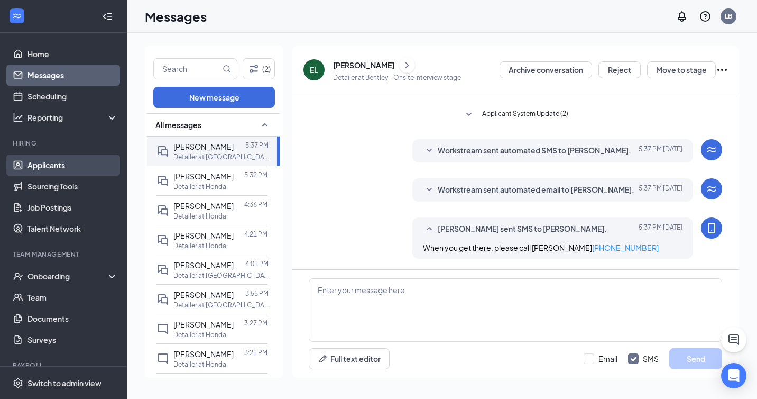
click at [61, 165] on link "Applicants" at bounding box center [72, 164] width 90 height 21
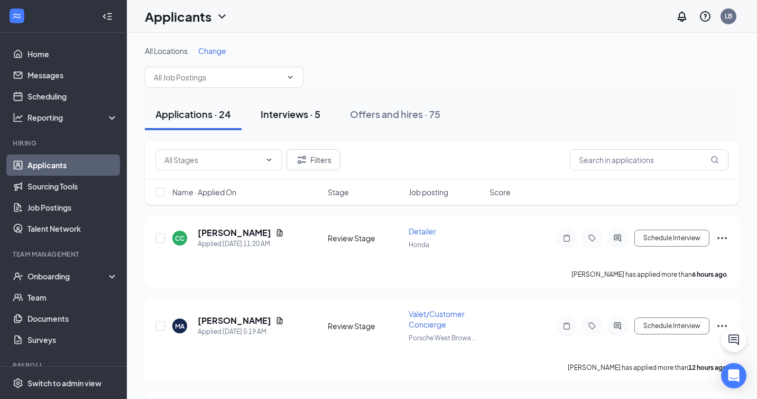
click at [287, 115] on div "Interviews · 5" at bounding box center [291, 113] width 60 height 13
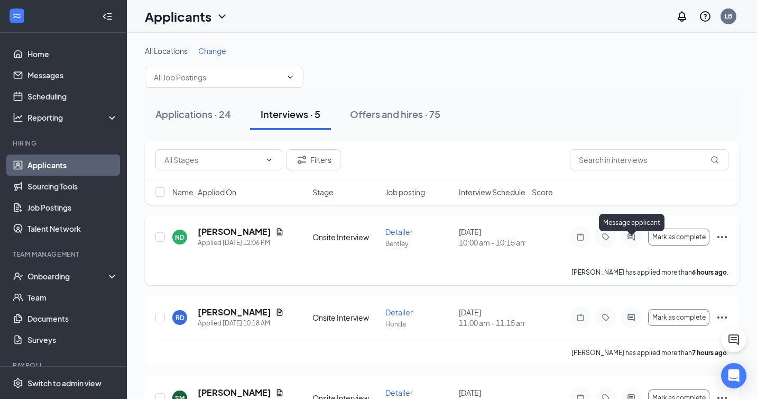
click at [630, 241] on icon "ActiveChat" at bounding box center [631, 237] width 13 height 8
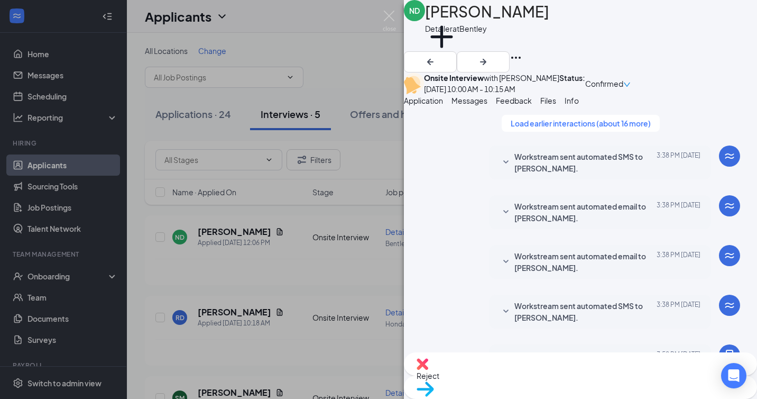
scroll to position [379, 0]
click at [389, 15] on img at bounding box center [389, 21] width 13 height 21
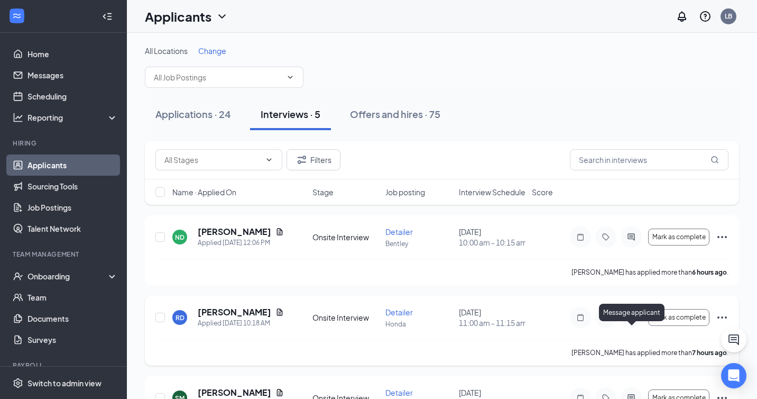
click at [631, 321] on icon "ActiveChat" at bounding box center [631, 317] width 13 height 8
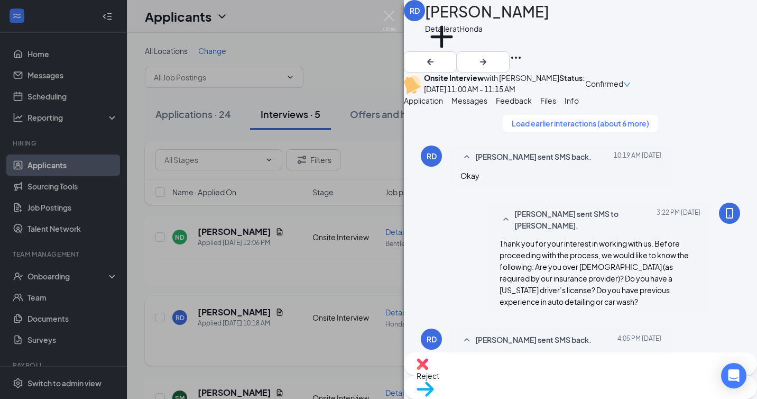
scroll to position [510, 0]
click at [388, 13] on img at bounding box center [389, 21] width 13 height 21
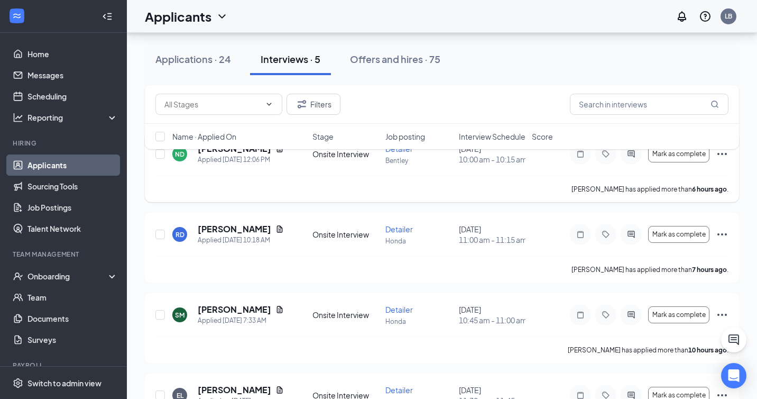
scroll to position [123, 0]
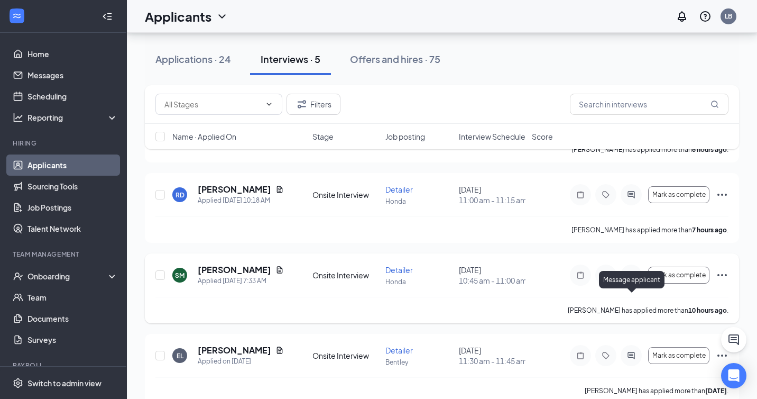
click at [632, 278] on icon "ActiveChat" at bounding box center [630, 274] width 7 height 7
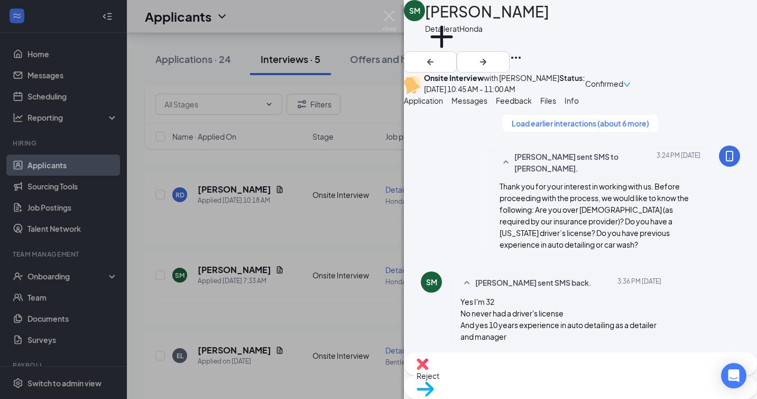
scroll to position [401, 0]
click at [252, 204] on div "SM [PERSON_NAME] Detailer at Honda Add a tag Onsite Interview with [PERSON_NAME…" at bounding box center [378, 199] width 757 height 399
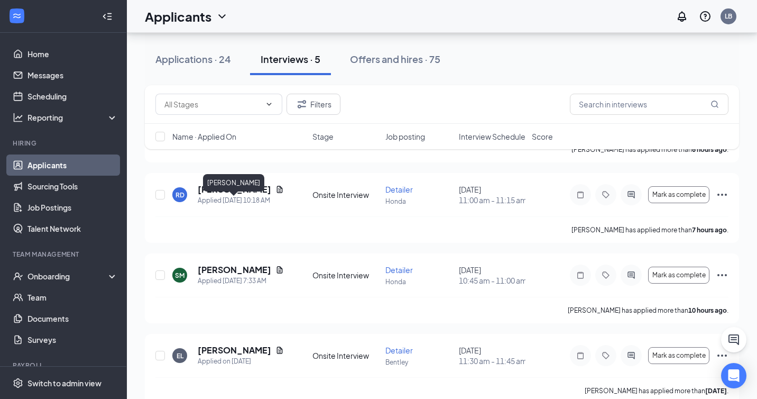
click at [252, 195] on h5 "[PERSON_NAME]" at bounding box center [234, 189] width 73 height 12
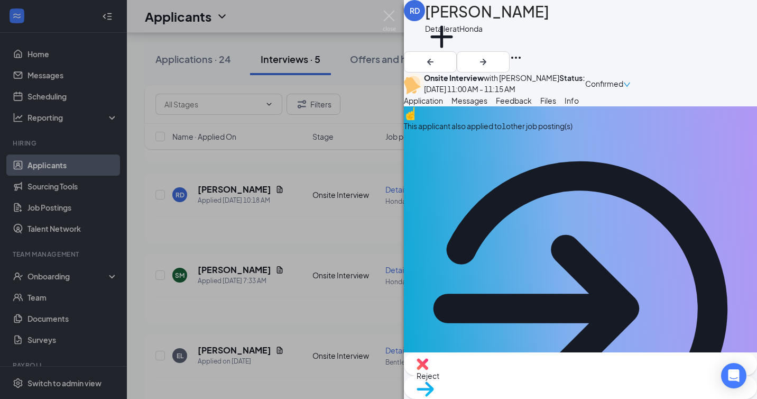
click at [487, 105] on span "Messages" at bounding box center [469, 101] width 36 height 10
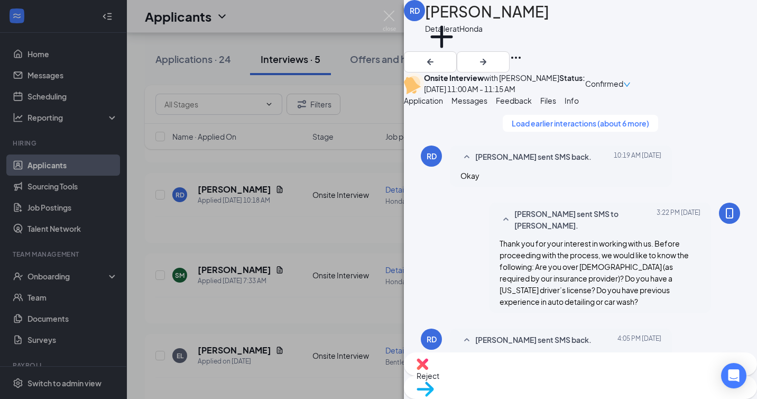
scroll to position [510, 0]
drag, startPoint x: 491, startPoint y: 228, endPoint x: 705, endPoint y: 229, distance: 214.1
copy span "When you get there, please call [PERSON_NAME] [PHONE_NUMBER]"
click at [214, 293] on div "RD [PERSON_NAME] Detailer at Honda Add a tag Onsite Interview with [PERSON_NAME…" at bounding box center [378, 199] width 757 height 399
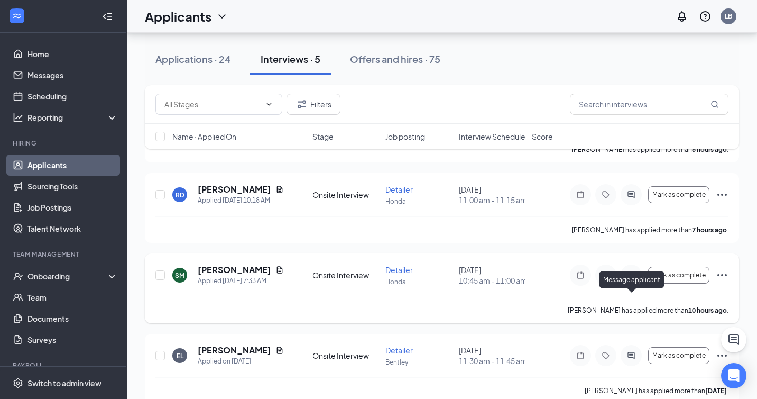
click at [630, 278] on icon "ActiveChat" at bounding box center [630, 274] width 7 height 7
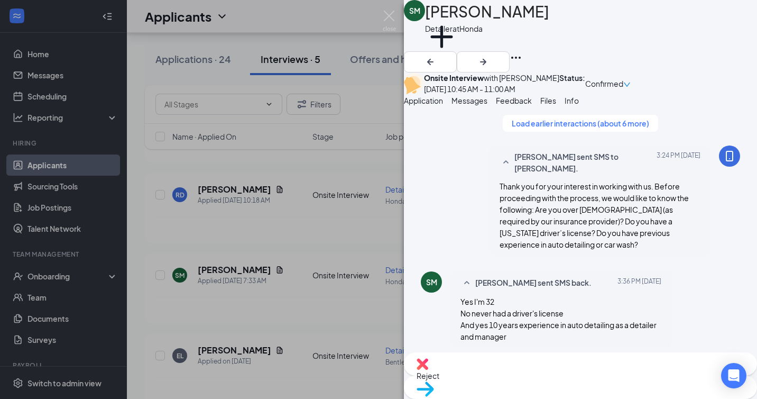
scroll to position [544, 0]
paste textarea "When you get there, please call [PERSON_NAME] [PHONE_NUMBER]"
type textarea "When you get there, please call [PERSON_NAME] [PHONE_NUMBER]"
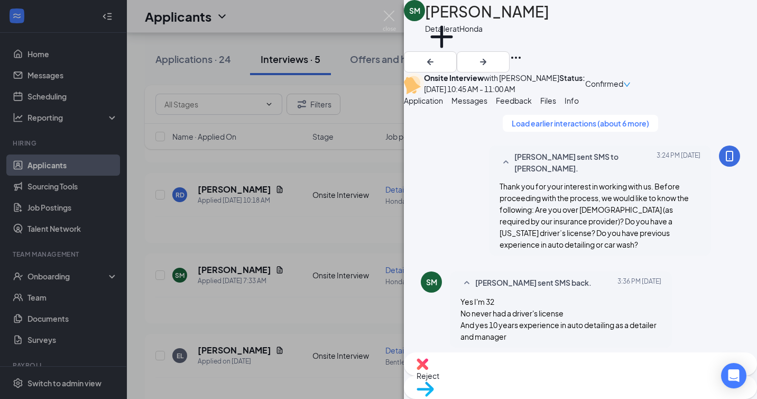
scroll to position [612, 0]
click at [387, 16] on img at bounding box center [389, 21] width 13 height 21
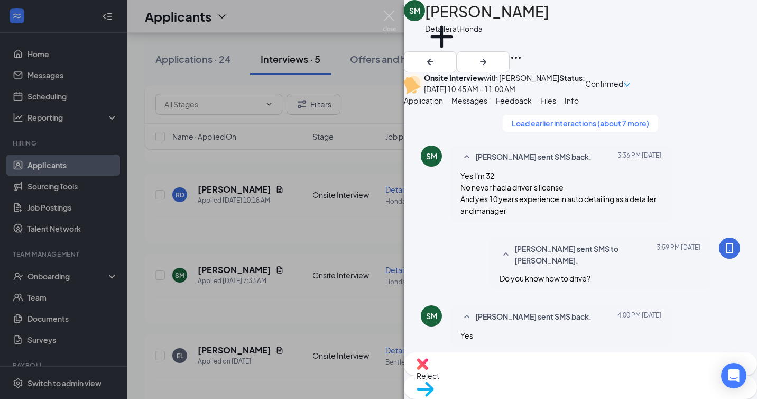
scroll to position [486, 0]
click at [387, 14] on img at bounding box center [389, 21] width 13 height 21
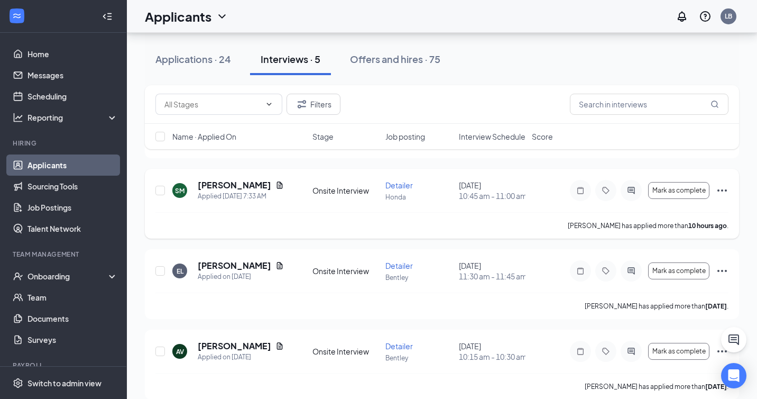
scroll to position [209, 0]
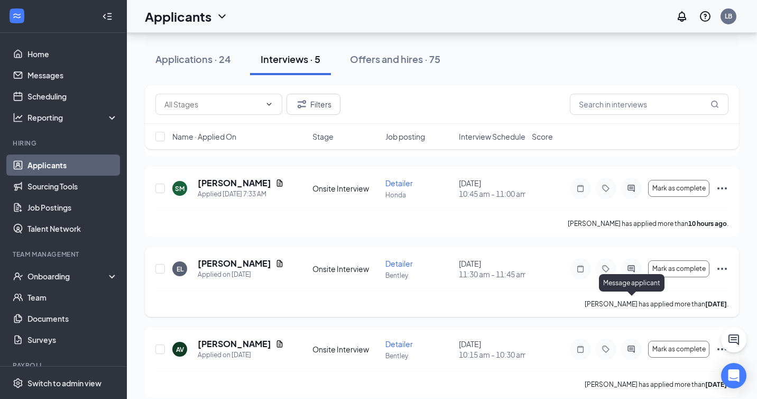
click at [629, 273] on icon "ActiveChat" at bounding box center [631, 268] width 13 height 8
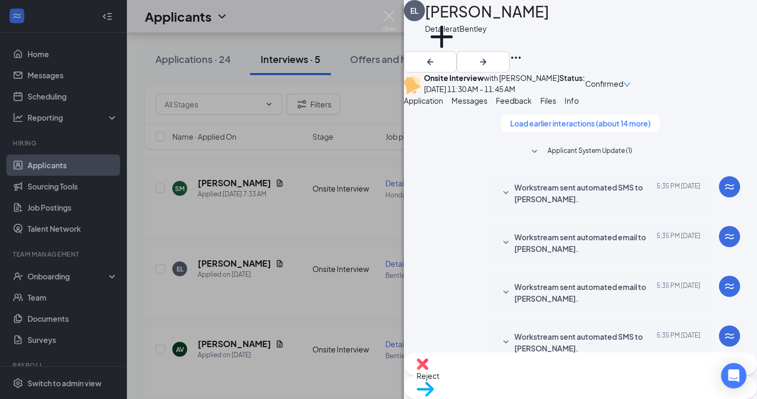
scroll to position [363, 0]
click at [389, 16] on img at bounding box center [389, 21] width 13 height 21
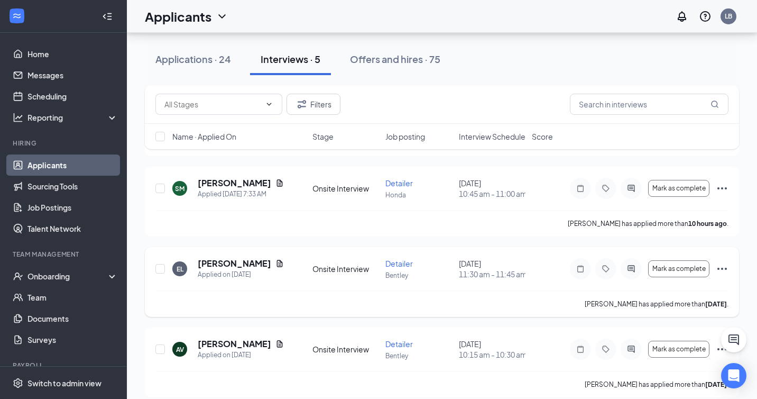
scroll to position [268, 0]
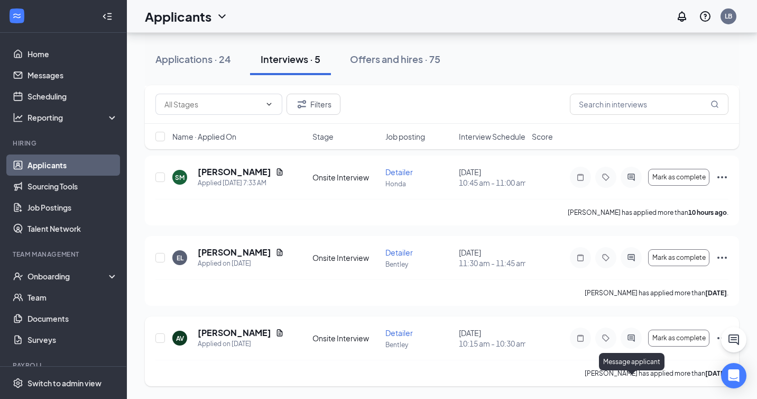
click at [632, 334] on icon "ActiveChat" at bounding box center [630, 337] width 7 height 7
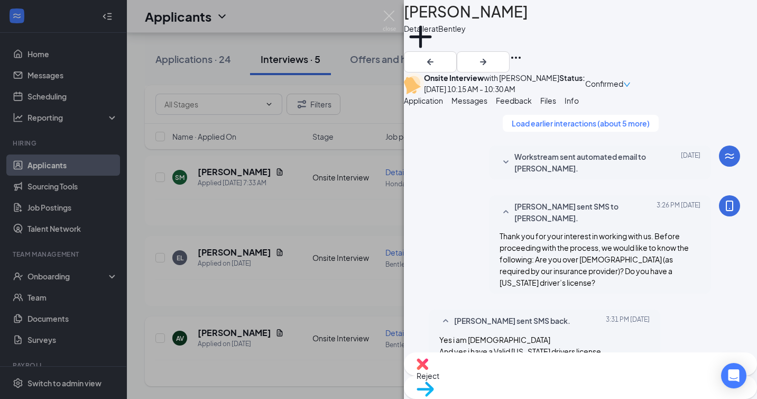
scroll to position [502, 0]
click at [388, 14] on img at bounding box center [389, 21] width 13 height 21
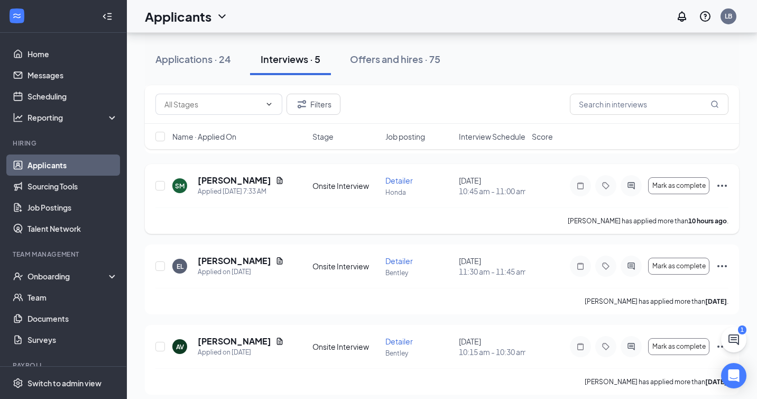
scroll to position [210, 0]
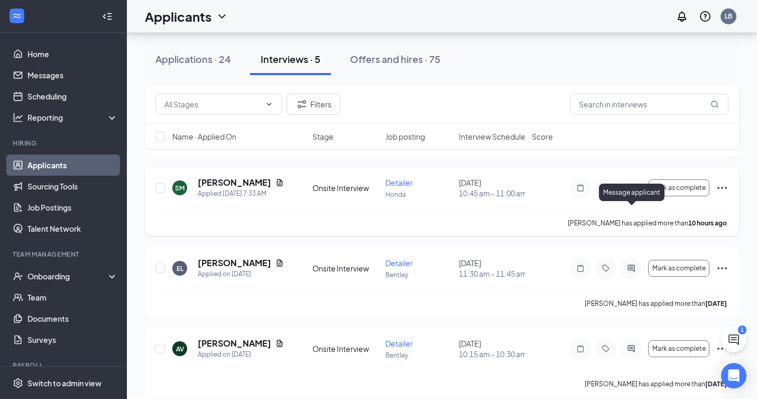
click at [633, 192] on icon "ActiveChat" at bounding box center [631, 187] width 13 height 8
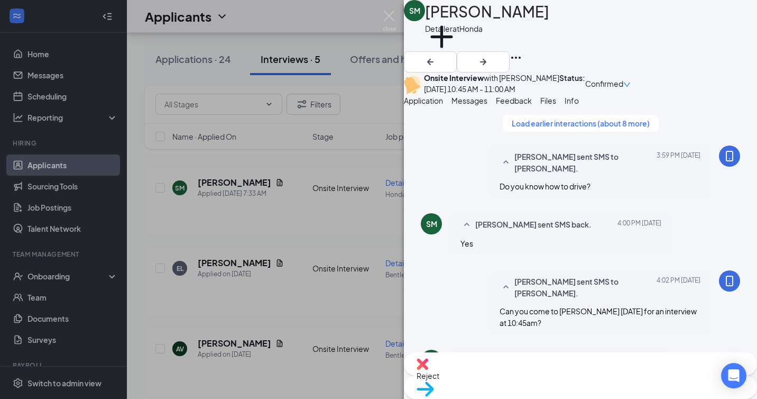
scroll to position [451, 0]
paste textarea "I know the interview notification came through for Honda, but the interview wil…"
type textarea "I know the interview notification came through for Honda, but the interview wil…"
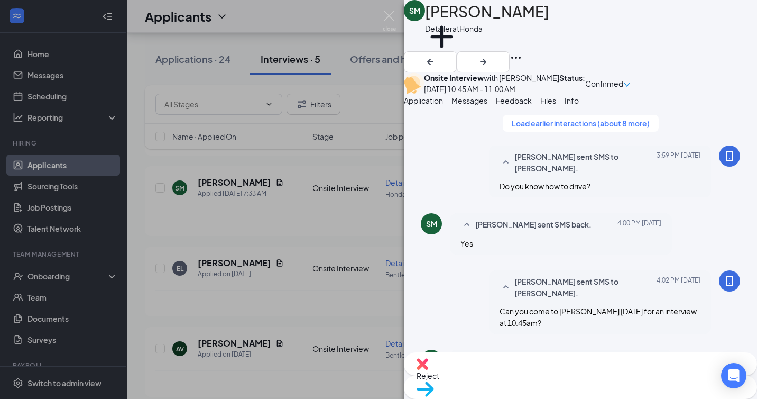
scroll to position [542, 0]
click at [390, 18] on img at bounding box center [389, 21] width 13 height 21
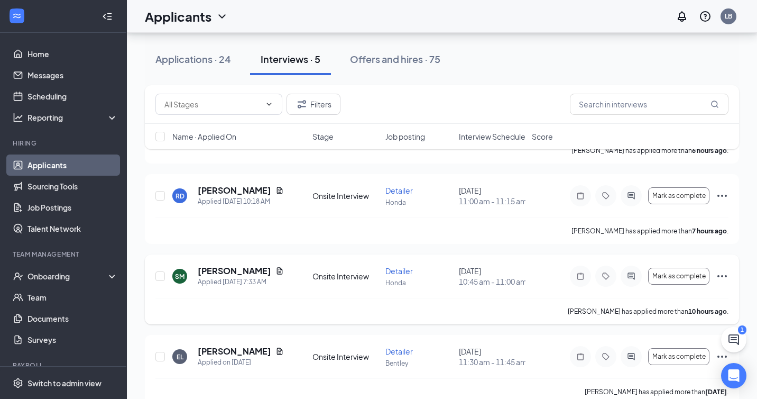
scroll to position [118, 0]
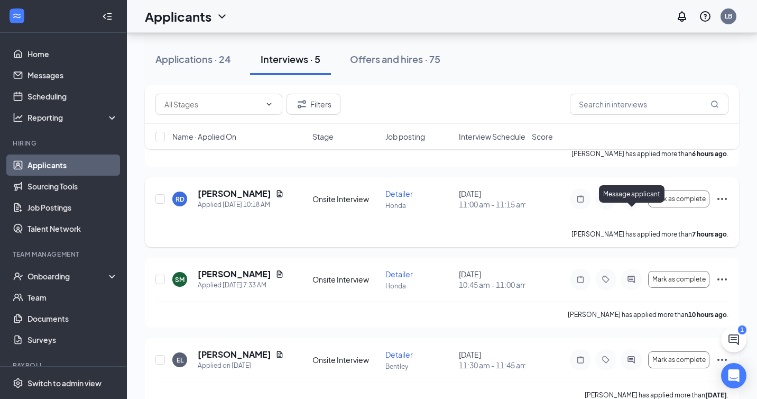
click at [631, 203] on icon "ActiveChat" at bounding box center [631, 199] width 13 height 8
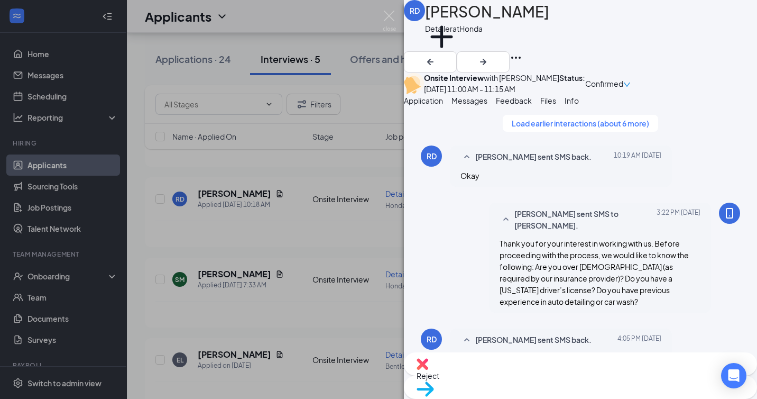
scroll to position [510, 0]
paste textarea "I know the interview notification came through for Honda, but the interview wil…"
type textarea "I know the interview notification came through for Honda, but the interview wil…"
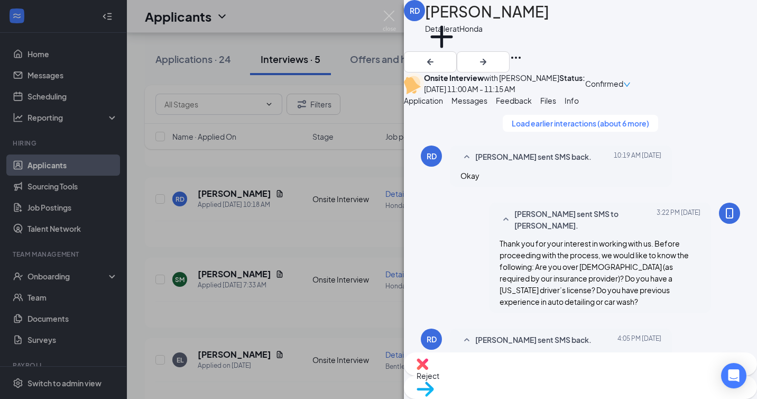
scroll to position [601, 0]
click at [387, 13] on img at bounding box center [389, 21] width 13 height 21
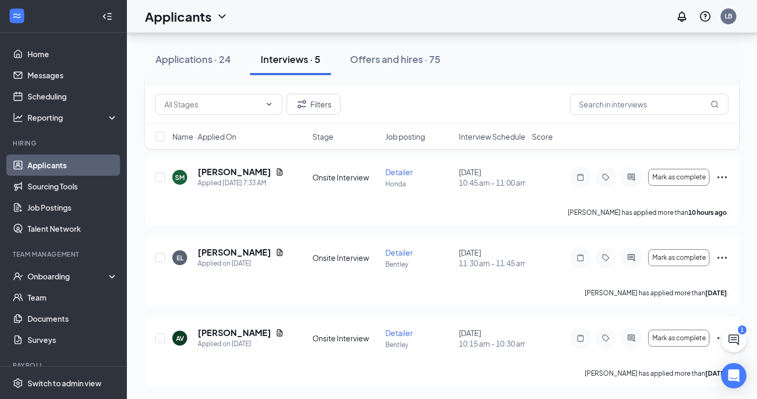
scroll to position [268, 0]
